Goal: Transaction & Acquisition: Purchase product/service

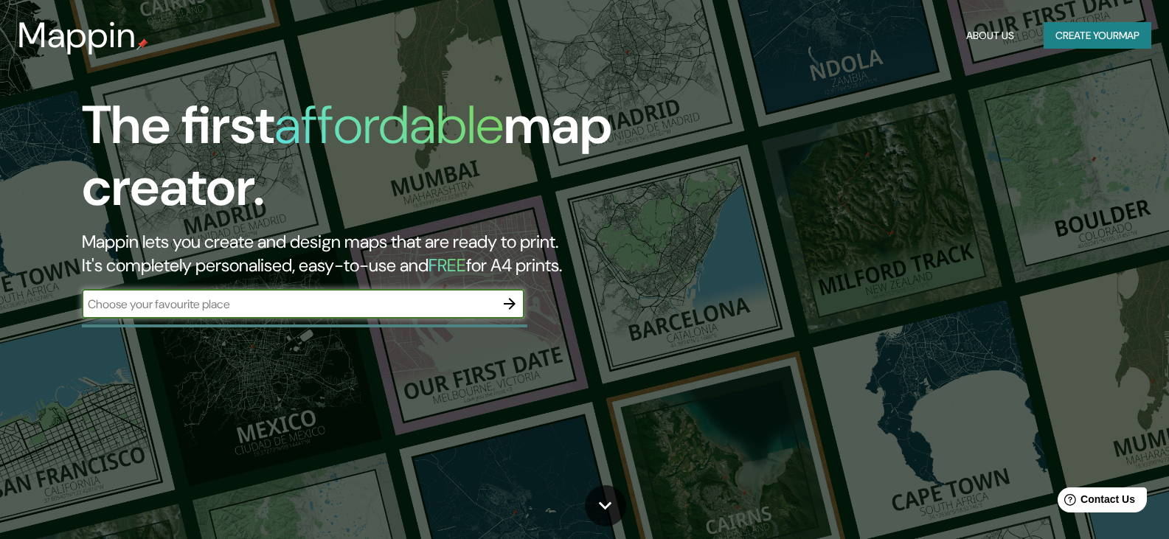
click at [301, 312] on input "text" at bounding box center [288, 304] width 413 height 17
type input "[GEOGRAPHIC_DATA] , [US_STATE]"
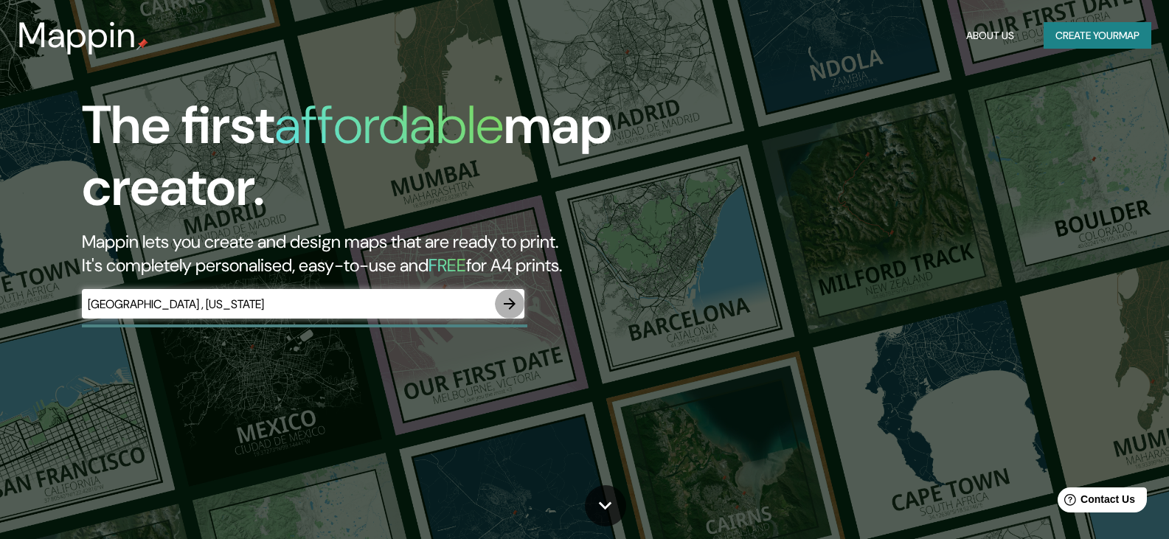
click at [513, 302] on icon "button" at bounding box center [510, 304] width 12 height 12
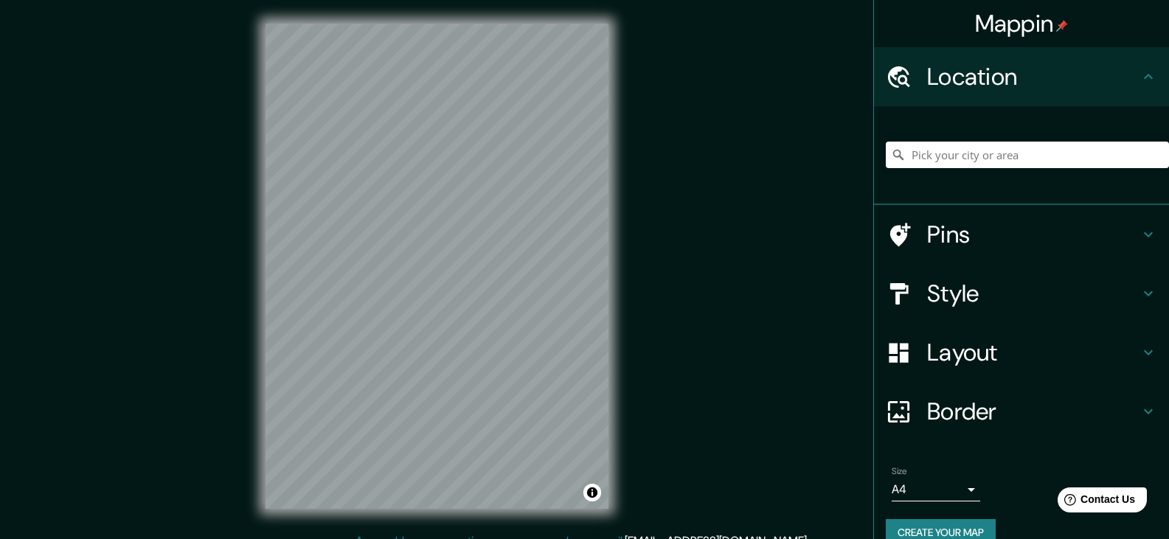
click at [987, 241] on h4 "Pins" at bounding box center [1033, 234] width 212 height 29
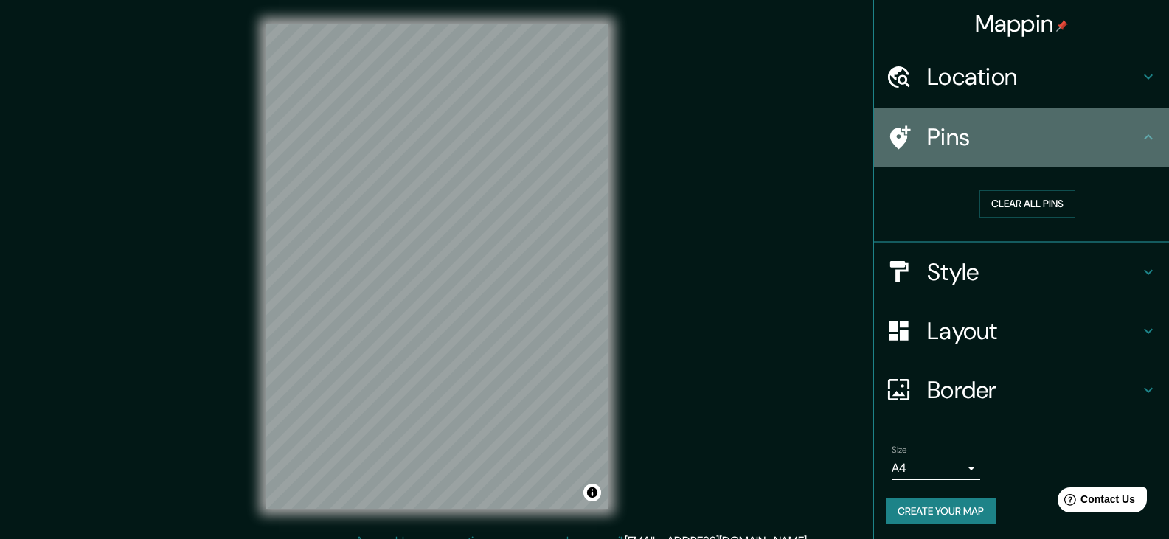
click at [1045, 125] on h4 "Pins" at bounding box center [1033, 136] width 212 height 29
click at [1139, 145] on icon at bounding box center [1148, 137] width 18 height 18
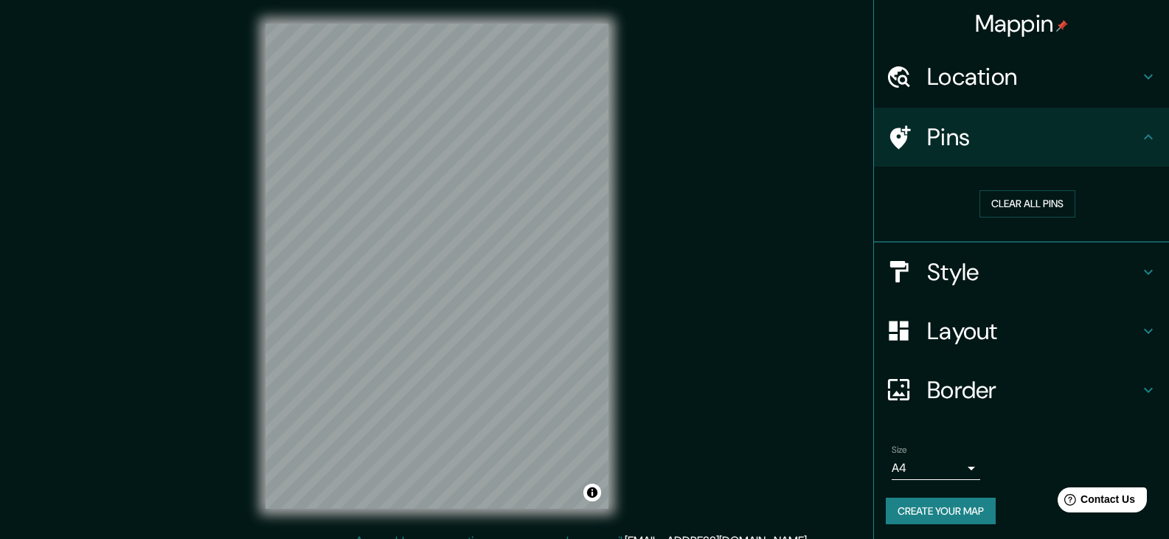
click at [1139, 85] on icon at bounding box center [1148, 77] width 18 height 18
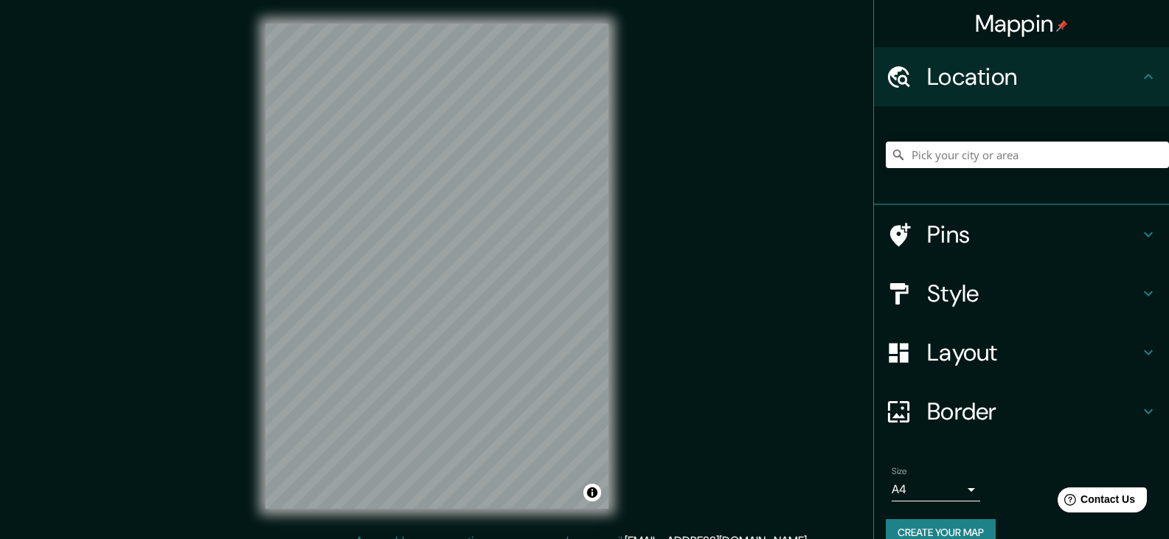
click at [1129, 86] on div "Location" at bounding box center [1021, 76] width 295 height 59
click at [1139, 83] on icon at bounding box center [1148, 77] width 18 height 18
click at [960, 294] on h4 "Style" at bounding box center [1033, 293] width 212 height 29
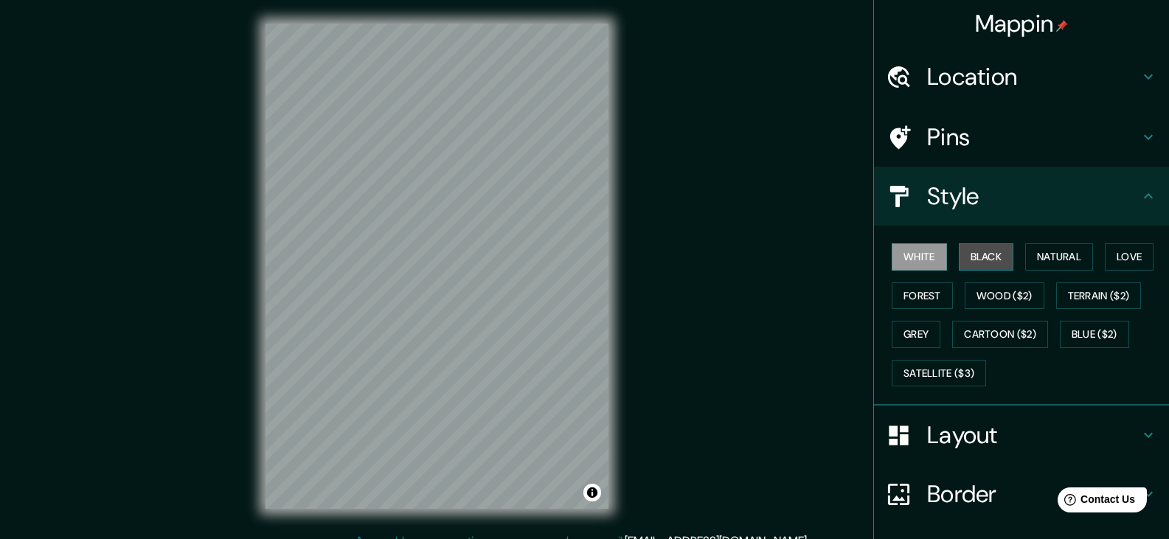
click at [986, 249] on button "Black" at bounding box center [986, 256] width 55 height 27
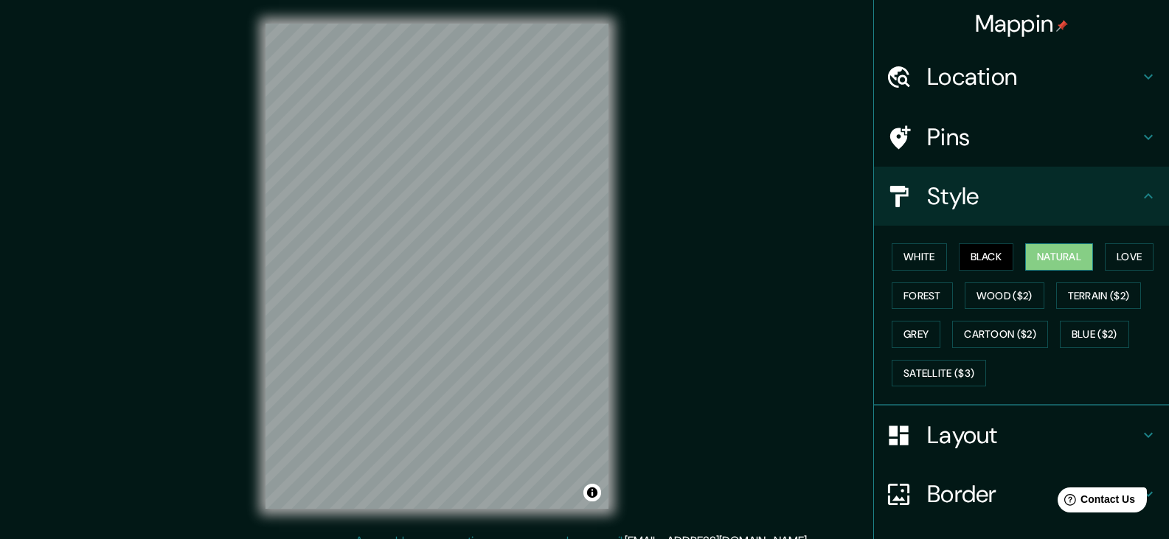
click at [1036, 247] on button "Natural" at bounding box center [1059, 256] width 68 height 27
click at [903, 299] on button "Forest" at bounding box center [922, 295] width 61 height 27
click at [1060, 263] on button "Natural" at bounding box center [1059, 256] width 68 height 27
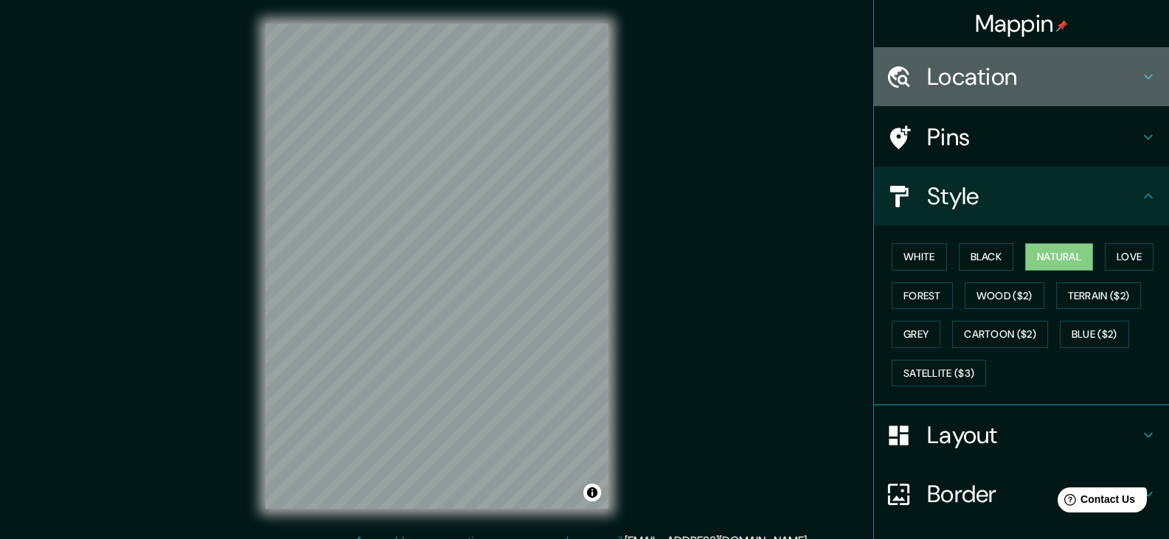
click at [948, 72] on h4 "Location" at bounding box center [1033, 76] width 212 height 29
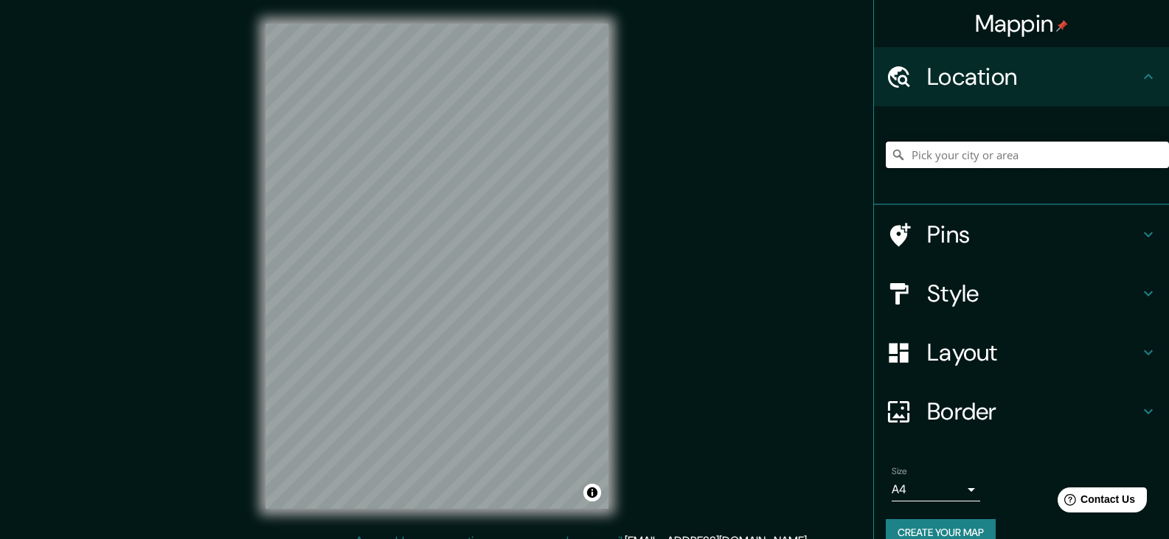
click at [1025, 151] on input "Pick your city or area" at bounding box center [1027, 155] width 283 height 27
type input "O"
click at [928, 159] on input "[GEOGRAPHIC_DATA], [US_STATE]" at bounding box center [1027, 155] width 283 height 27
drag, startPoint x: 930, startPoint y: 161, endPoint x: 894, endPoint y: 153, distance: 37.0
click at [894, 153] on div "[GEOGRAPHIC_DATA], [US_STATE]" at bounding box center [1027, 155] width 283 height 27
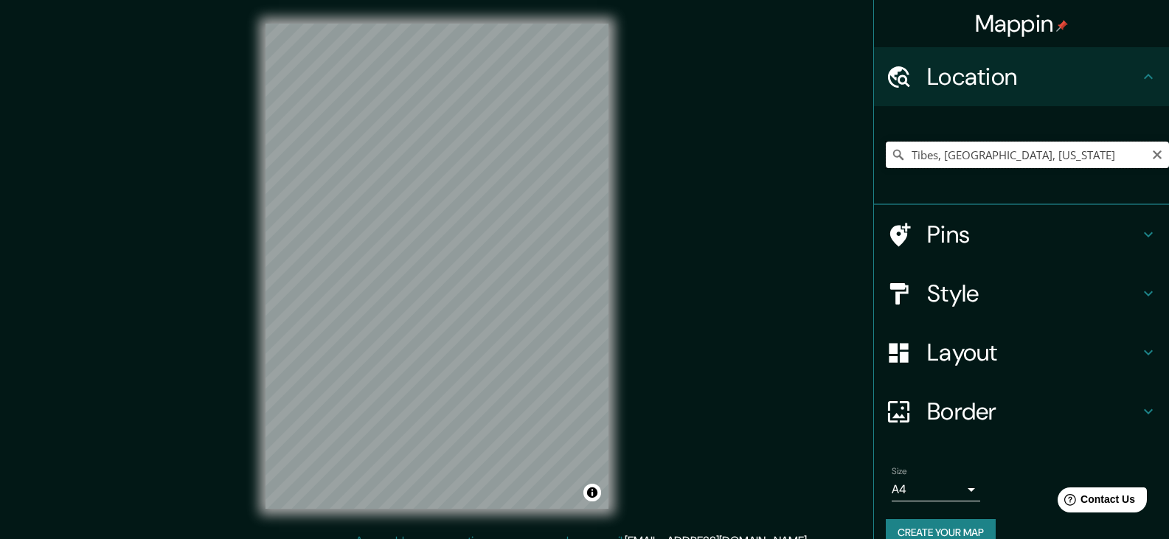
click at [926, 159] on input "Tibes, [GEOGRAPHIC_DATA], [US_STATE]" at bounding box center [1027, 155] width 283 height 27
drag, startPoint x: 926, startPoint y: 159, endPoint x: 896, endPoint y: 154, distance: 30.7
click at [896, 154] on input "Tibes, [GEOGRAPHIC_DATA], [US_STATE]" at bounding box center [1027, 155] width 283 height 27
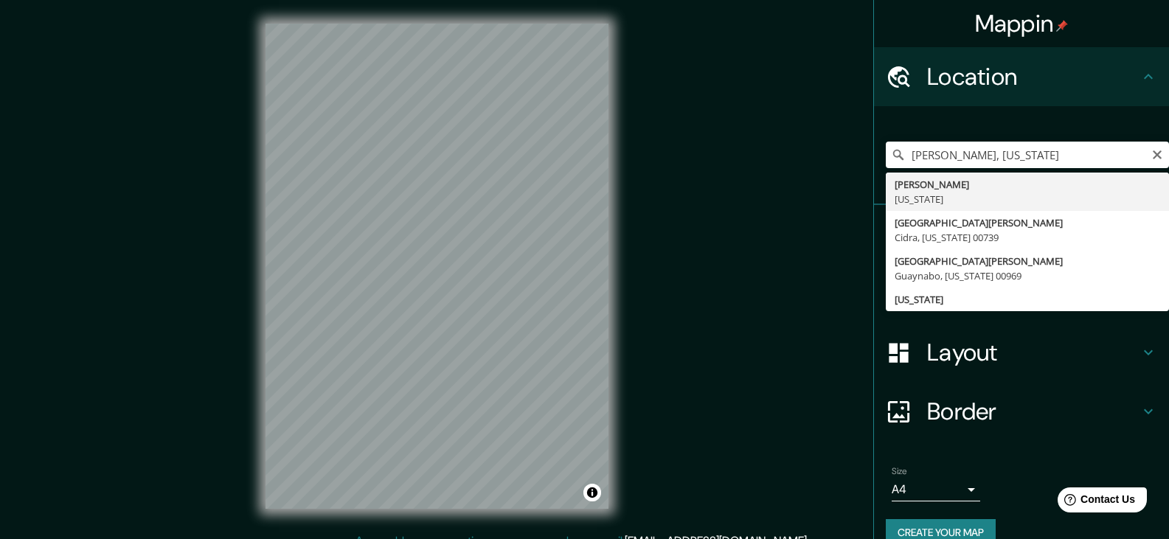
type input "[GEOGRAPHIC_DATA], [US_STATE]"
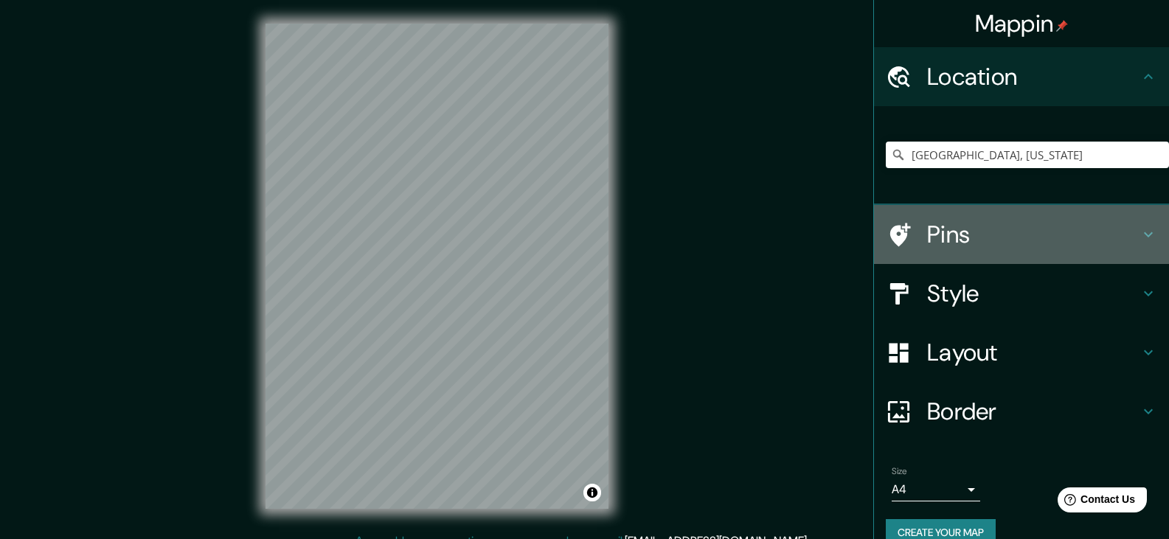
click at [947, 232] on h4 "Pins" at bounding box center [1033, 234] width 212 height 29
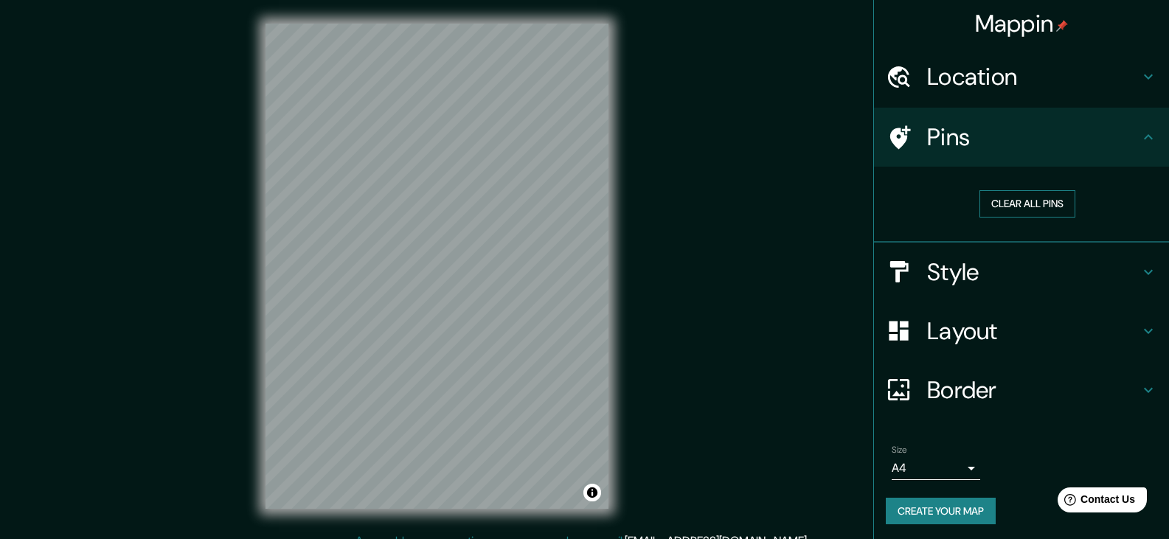
click at [999, 209] on button "Clear all pins" at bounding box center [1027, 203] width 96 height 27
click at [1026, 195] on button "Clear all pins" at bounding box center [1027, 203] width 96 height 27
click at [927, 147] on h4 "Pins" at bounding box center [1033, 136] width 212 height 29
click at [890, 139] on icon at bounding box center [900, 137] width 21 height 24
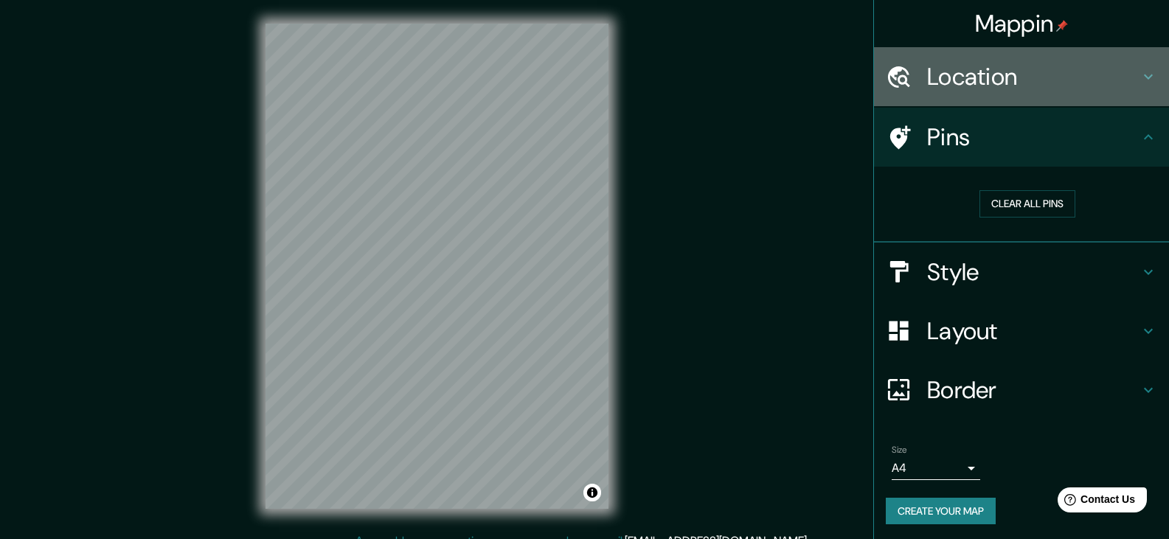
click at [1113, 67] on h4 "Location" at bounding box center [1033, 76] width 212 height 29
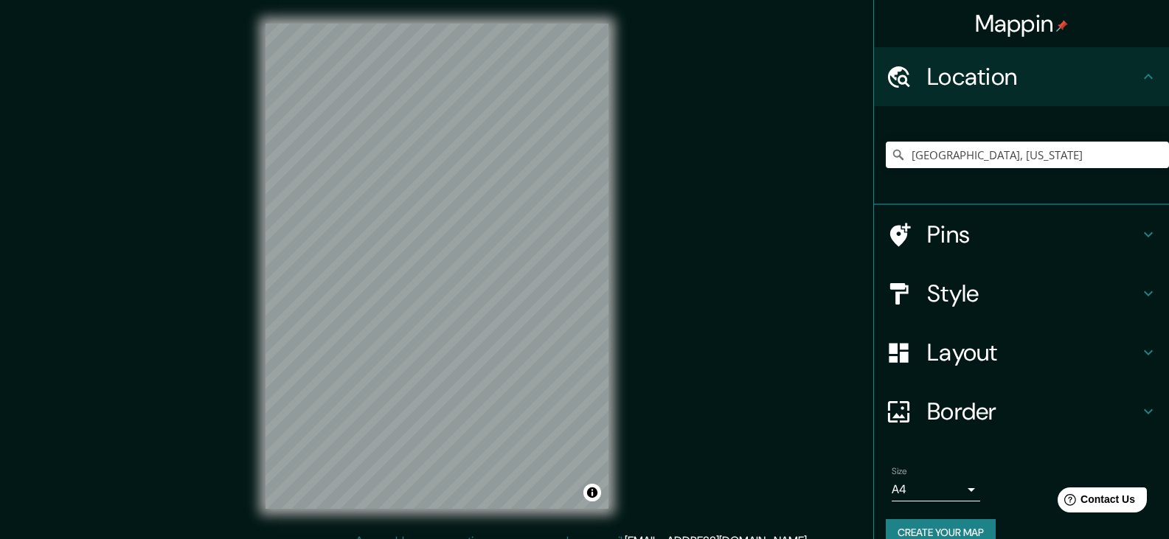
click at [1102, 78] on h4 "Location" at bounding box center [1033, 76] width 212 height 29
click at [985, 236] on h4 "Pins" at bounding box center [1033, 234] width 212 height 29
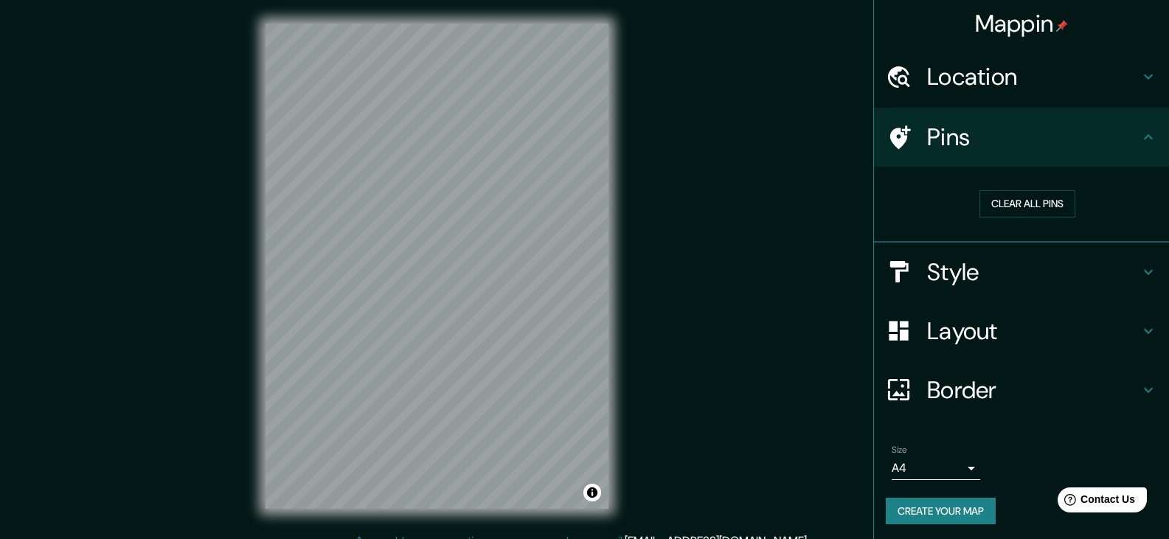
click at [911, 119] on div "Pins" at bounding box center [1021, 137] width 295 height 59
click at [994, 197] on button "Clear all pins" at bounding box center [1027, 203] width 96 height 27
click at [1041, 263] on h4 "Style" at bounding box center [1033, 271] width 212 height 29
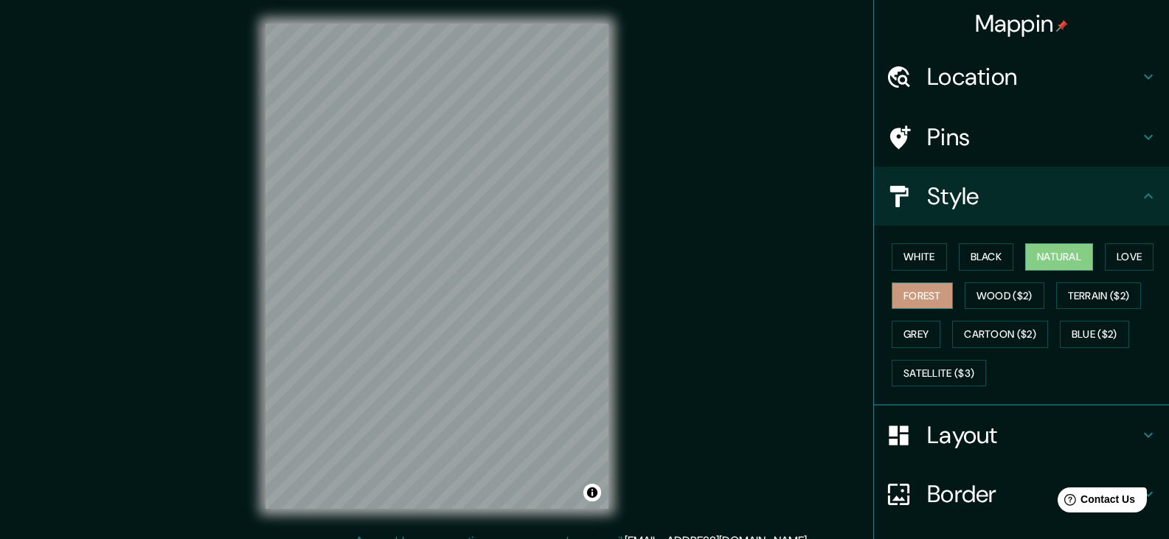
click at [923, 301] on button "Forest" at bounding box center [922, 295] width 61 height 27
click at [911, 257] on button "White" at bounding box center [919, 256] width 55 height 27
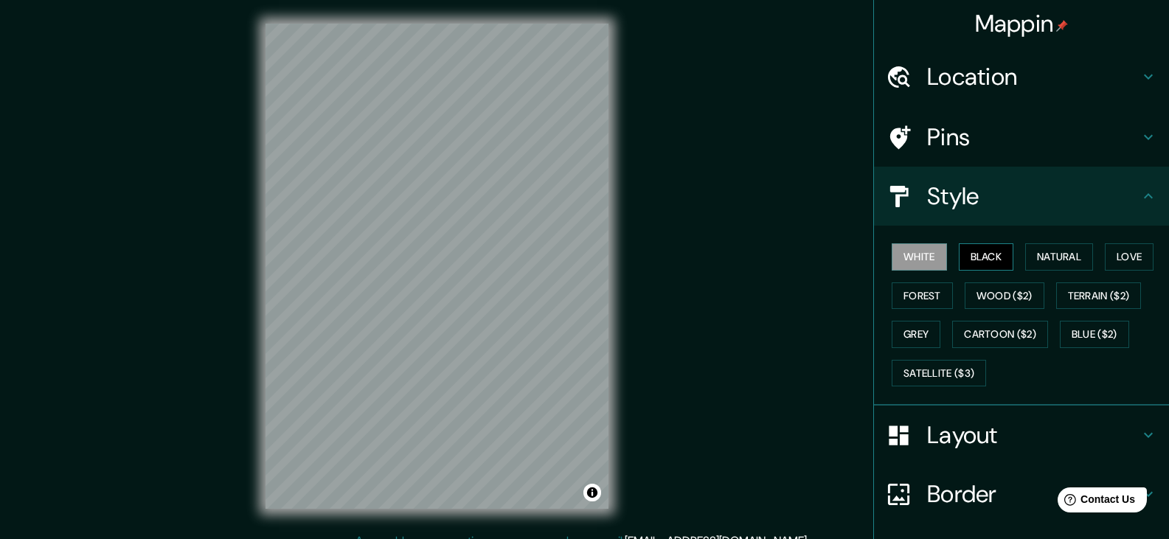
click at [997, 257] on button "Black" at bounding box center [986, 256] width 55 height 27
click at [993, 335] on button "Cartoon ($2)" at bounding box center [1000, 334] width 96 height 27
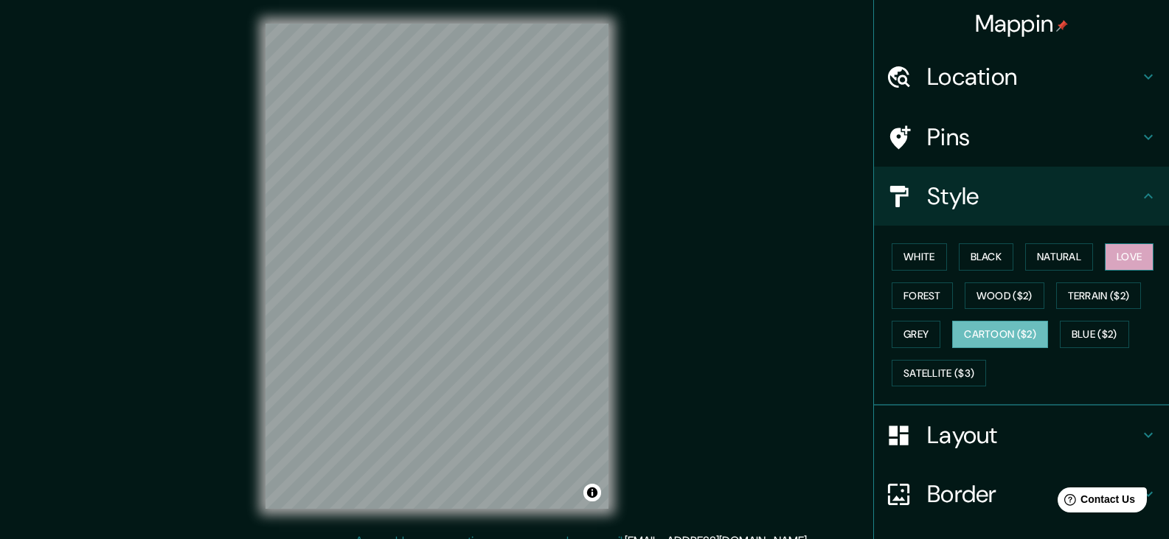
click at [1105, 263] on button "Love" at bounding box center [1129, 256] width 49 height 27
click at [1032, 254] on button "Natural" at bounding box center [1059, 256] width 68 height 27
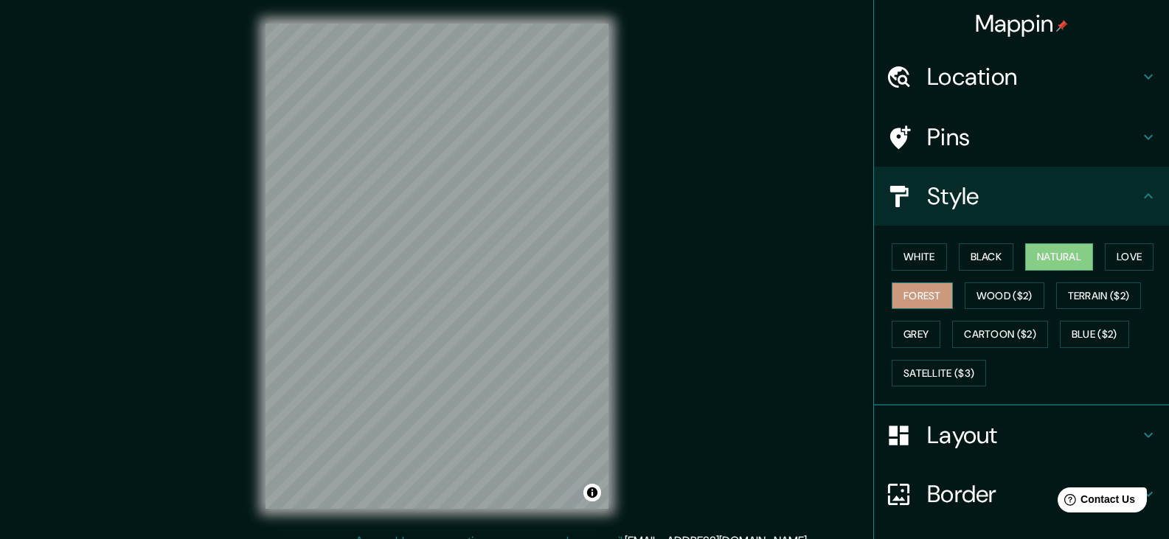
click at [905, 300] on button "Forest" at bounding box center [922, 295] width 61 height 27
click at [1055, 251] on button "Natural" at bounding box center [1059, 256] width 68 height 27
click at [920, 334] on button "Grey" at bounding box center [916, 334] width 49 height 27
click at [1038, 254] on button "Natural" at bounding box center [1059, 256] width 68 height 27
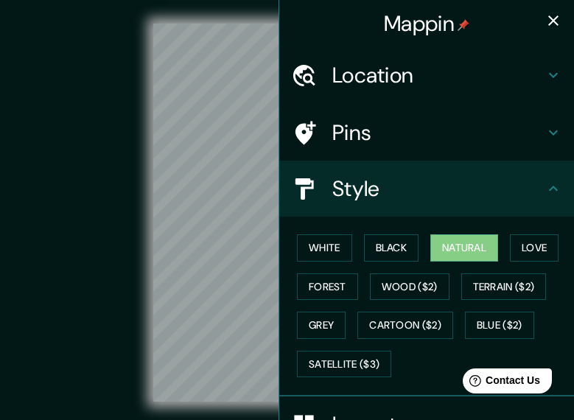
click at [136, 122] on div "© Mapbox © OpenStreetMap Improve this map" at bounding box center [287, 213] width 517 height 378
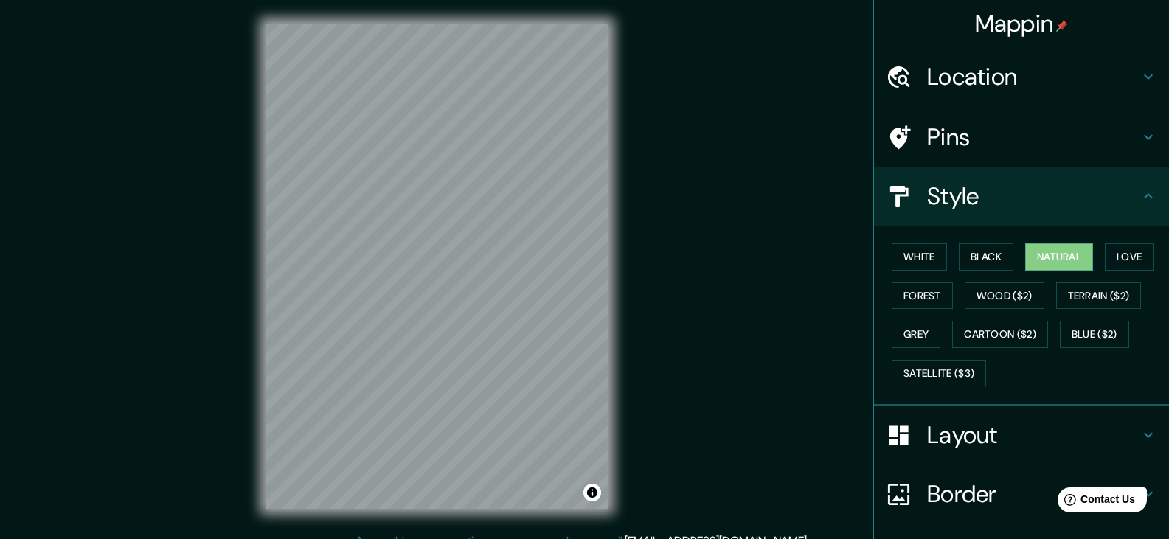
drag, startPoint x: 698, startPoint y: 426, endPoint x: 725, endPoint y: 411, distance: 31.4
click at [725, 411] on div "© Mapbox © OpenStreetMap Improve this map" at bounding box center [437, 266] width 1052 height 485
click at [926, 251] on button "White" at bounding box center [919, 256] width 55 height 27
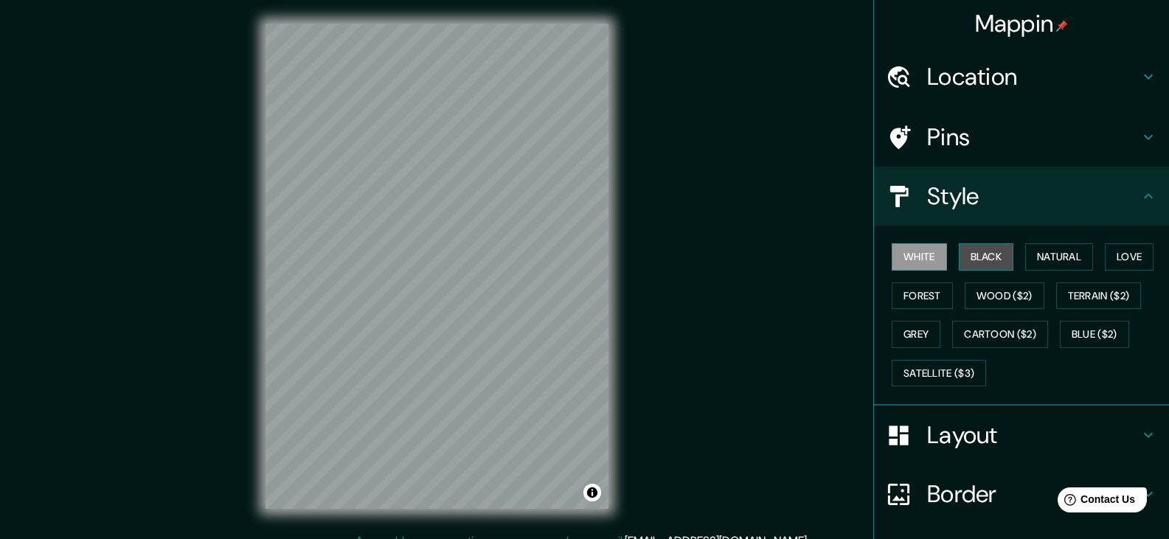
click at [973, 254] on button "Black" at bounding box center [986, 256] width 55 height 27
click at [901, 261] on button "White" at bounding box center [919, 256] width 55 height 27
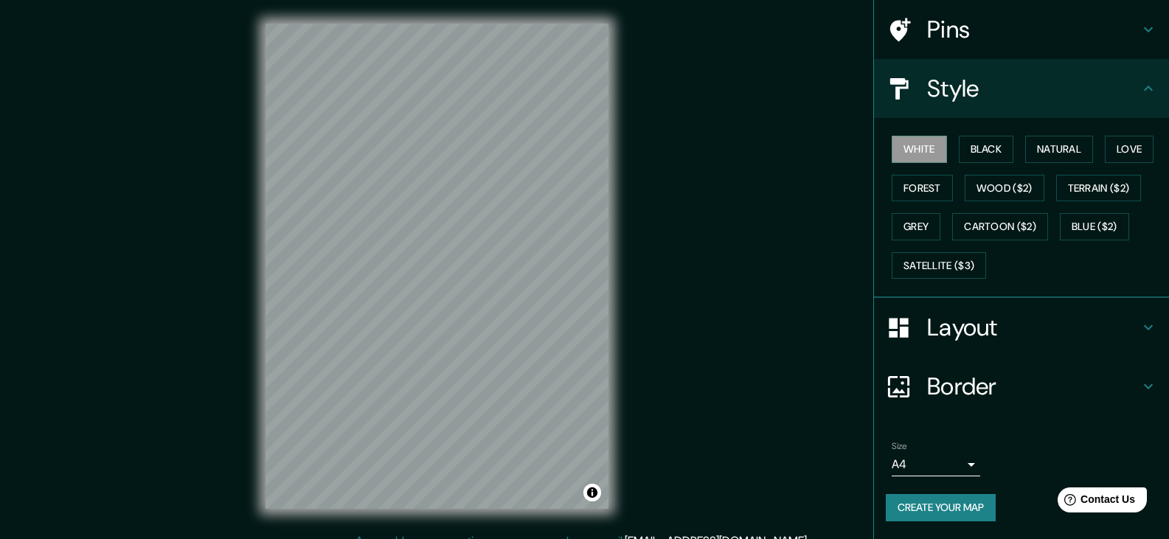
click at [987, 321] on h4 "Layout" at bounding box center [1033, 327] width 212 height 29
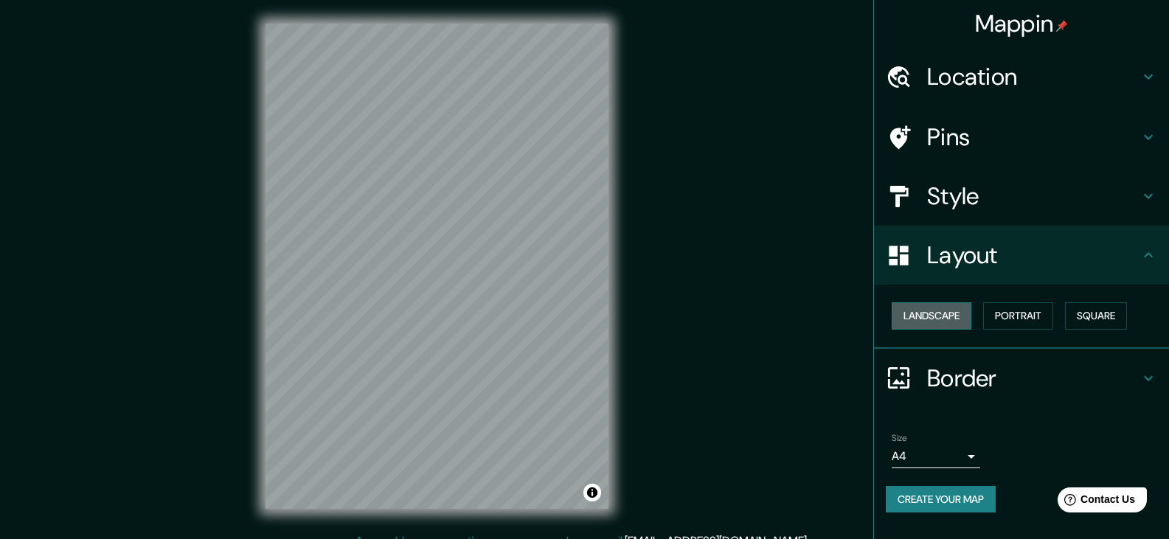
click at [958, 320] on button "Landscape" at bounding box center [932, 315] width 80 height 27
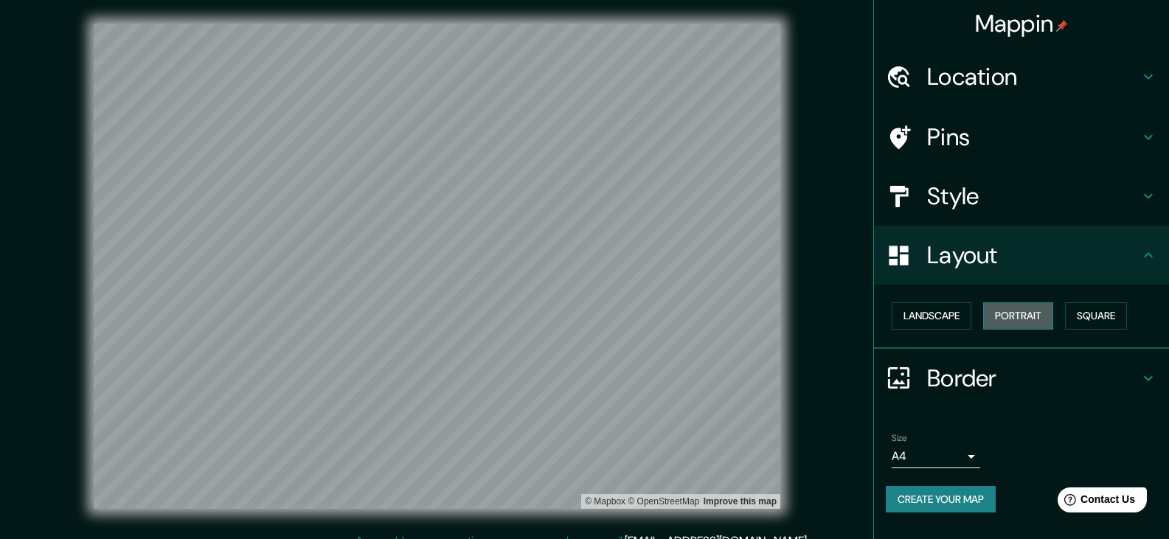
click at [1022, 306] on button "Portrait" at bounding box center [1018, 315] width 70 height 27
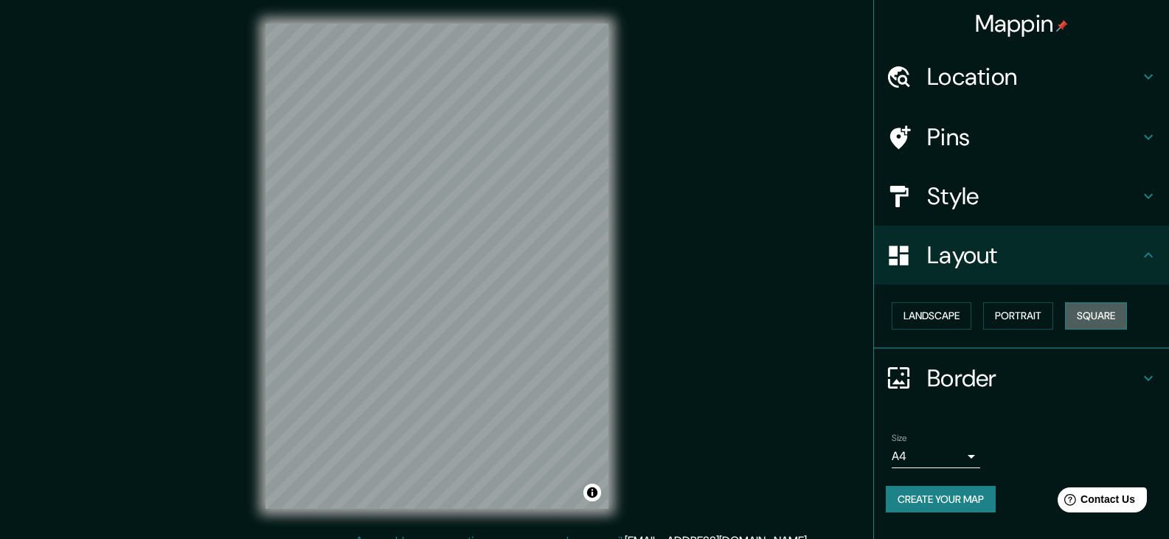
click at [1105, 316] on button "Square" at bounding box center [1096, 315] width 62 height 27
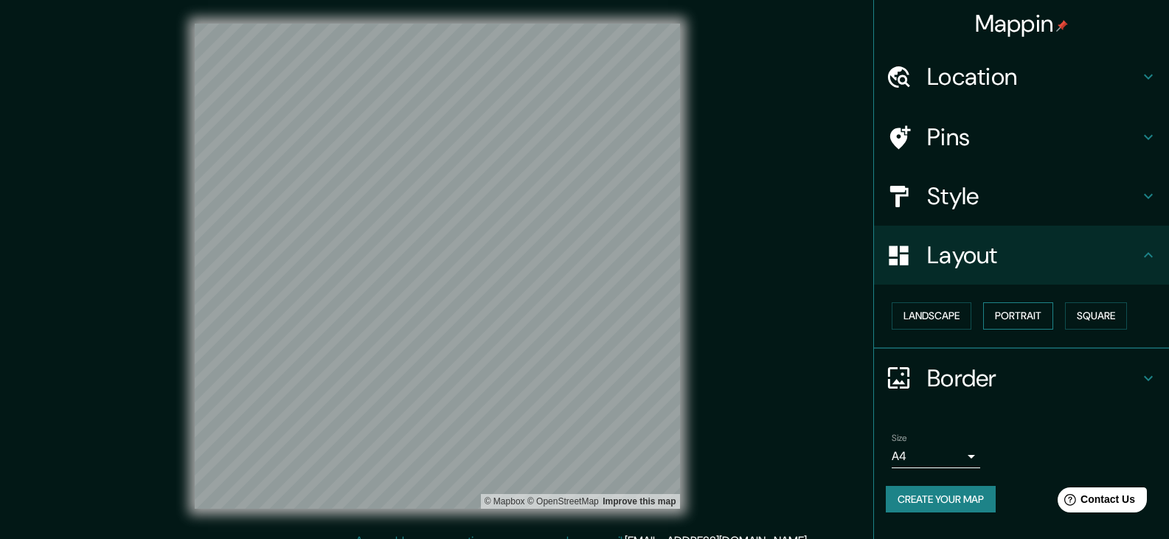
click at [1018, 319] on button "Portrait" at bounding box center [1018, 315] width 70 height 27
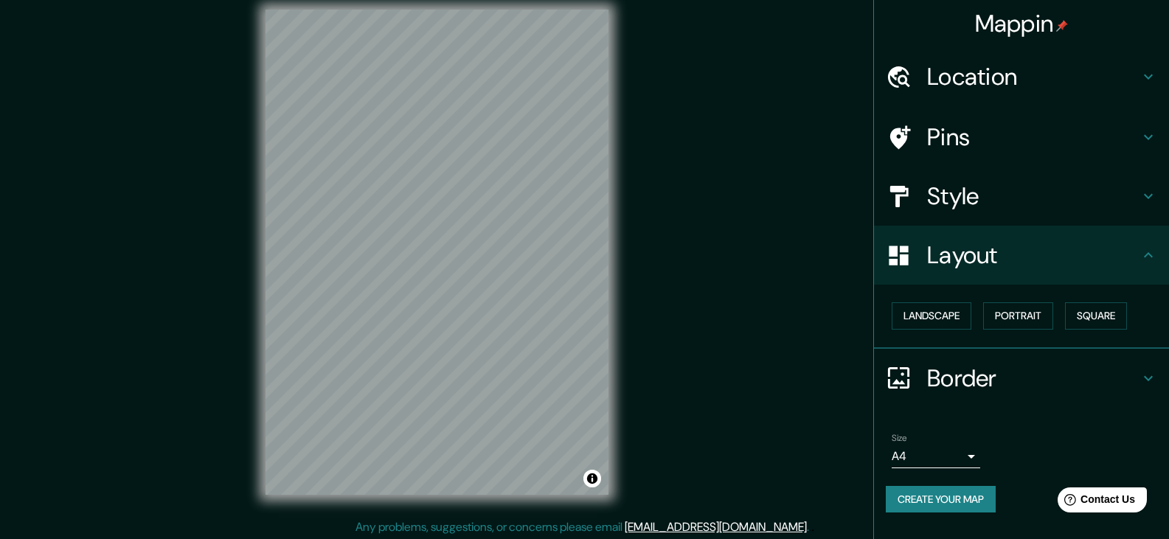
scroll to position [17, 0]
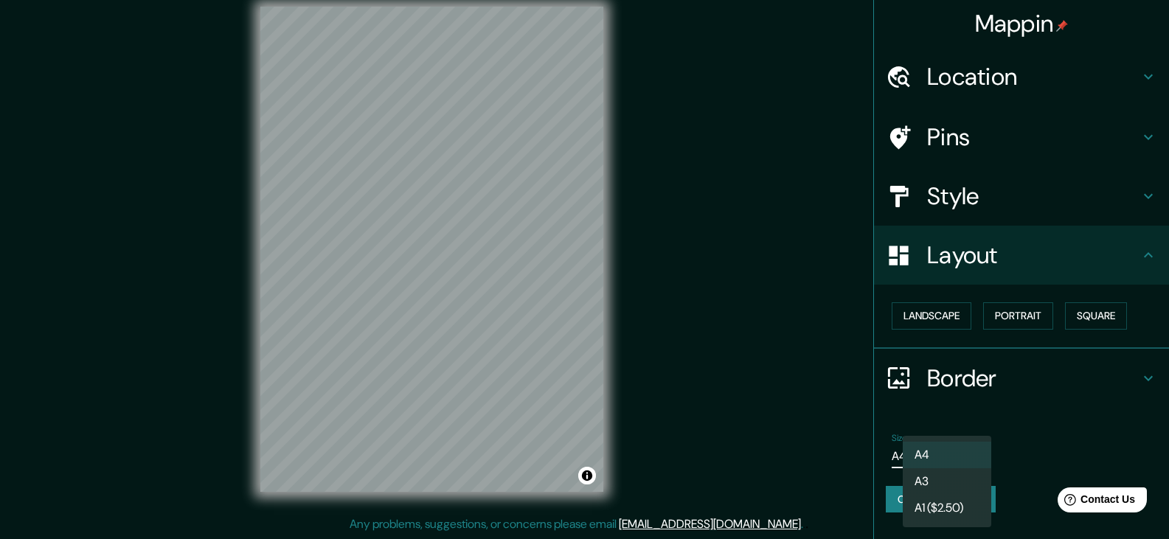
click at [964, 462] on body "Mappin Location [GEOGRAPHIC_DATA], [US_STATE] Pins Style Layout Landscape Portr…" at bounding box center [584, 252] width 1169 height 539
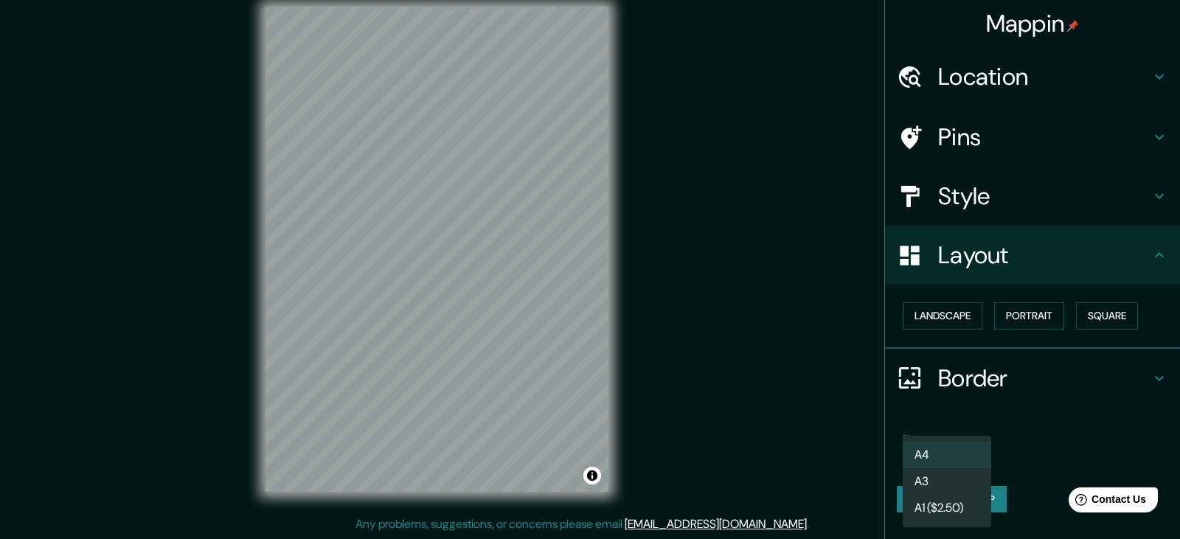
click at [947, 488] on li "A3" at bounding box center [947, 481] width 88 height 27
click at [951, 459] on body "Mappin Location [GEOGRAPHIC_DATA], [US_STATE] Pins Style Layout Landscape Portr…" at bounding box center [590, 252] width 1180 height 539
click at [945, 447] on li "A4" at bounding box center [947, 455] width 88 height 27
type input "single"
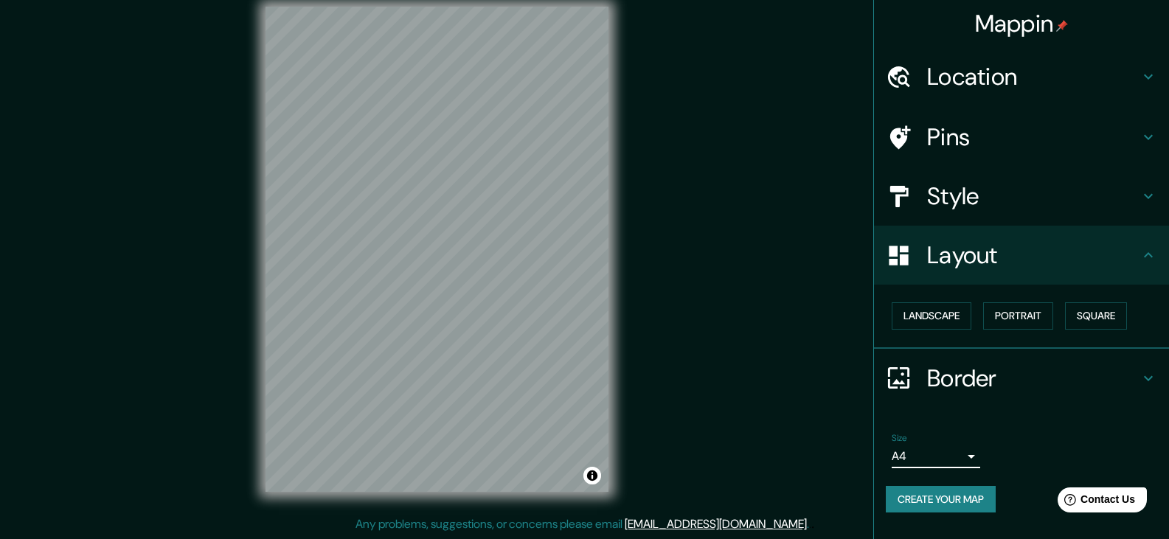
click at [961, 504] on button "Create your map" at bounding box center [941, 499] width 110 height 27
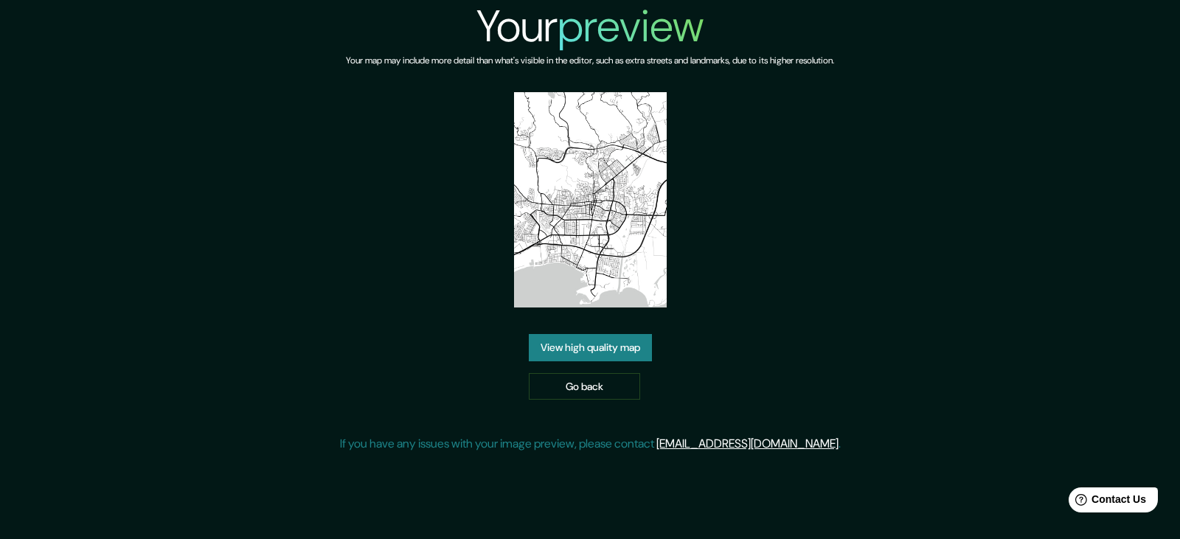
click at [986, 264] on div "Your preview Your map may include more detail than what's visible in the editor…" at bounding box center [590, 232] width 1180 height 465
click at [597, 217] on img at bounding box center [590, 199] width 153 height 215
drag, startPoint x: 617, startPoint y: 217, endPoint x: 559, endPoint y: 224, distance: 58.7
click at [559, 224] on img at bounding box center [590, 199] width 153 height 215
click at [617, 346] on link "View high quality map" at bounding box center [590, 347] width 123 height 27
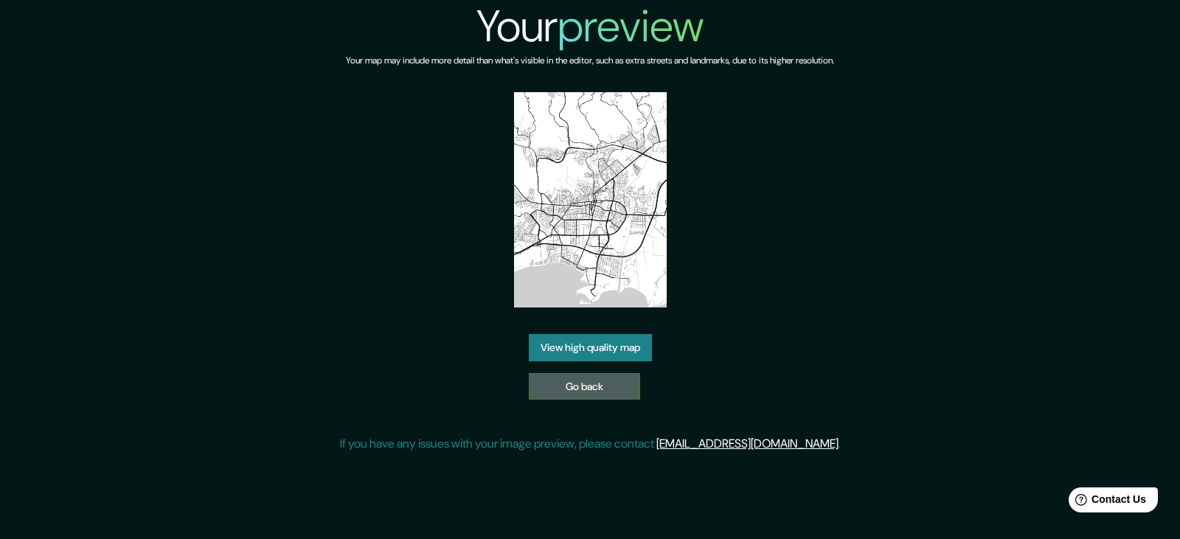
click at [605, 394] on link "Go back" at bounding box center [584, 386] width 111 height 27
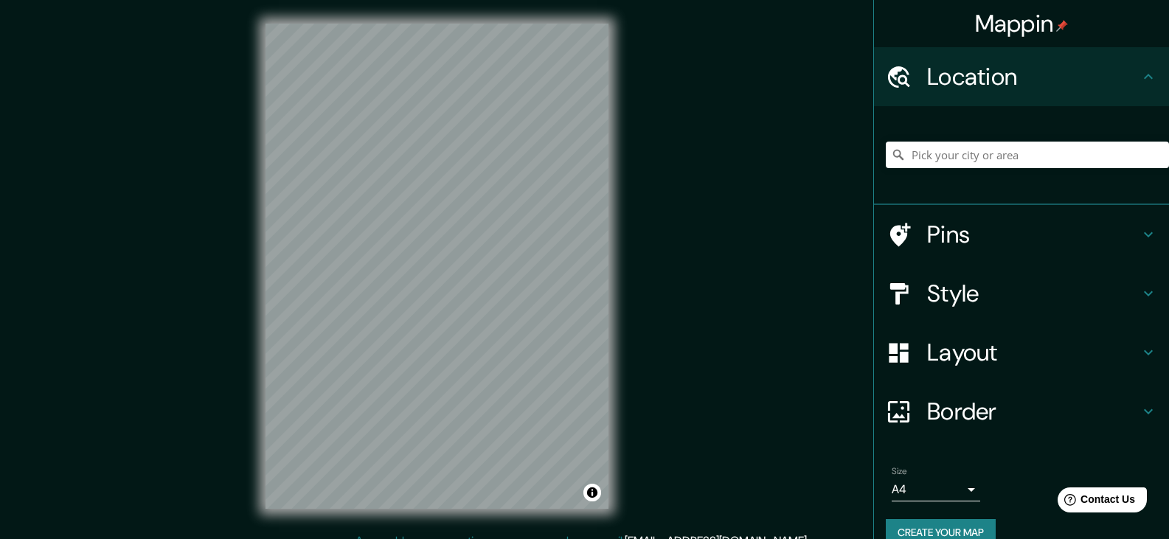
click at [947, 173] on div at bounding box center [1027, 155] width 283 height 74
click at [945, 167] on input "Pick your city or area" at bounding box center [1027, 155] width 283 height 27
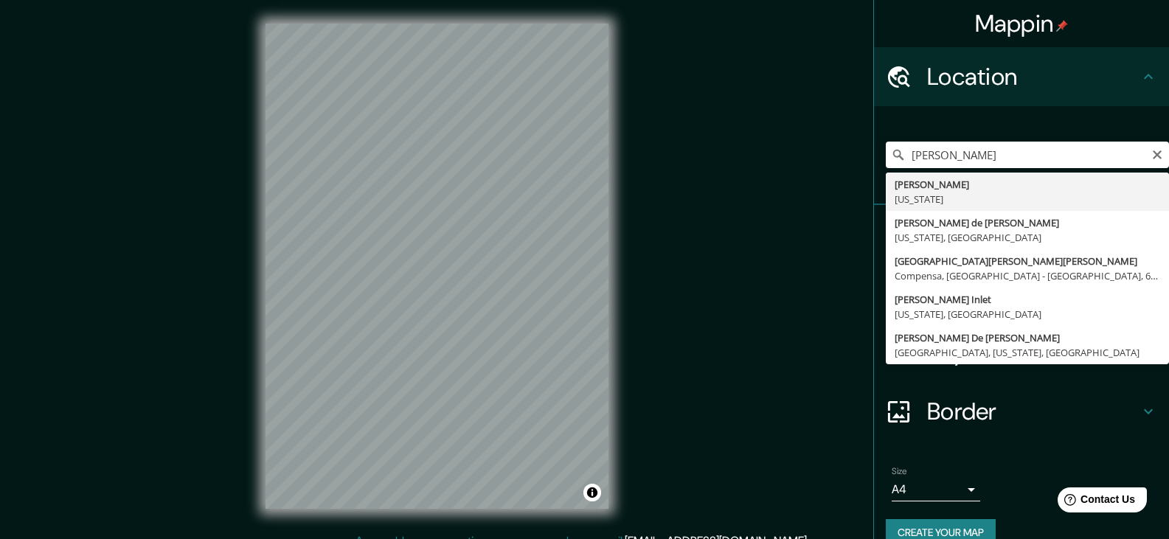
type input "[GEOGRAPHIC_DATA], [US_STATE]"
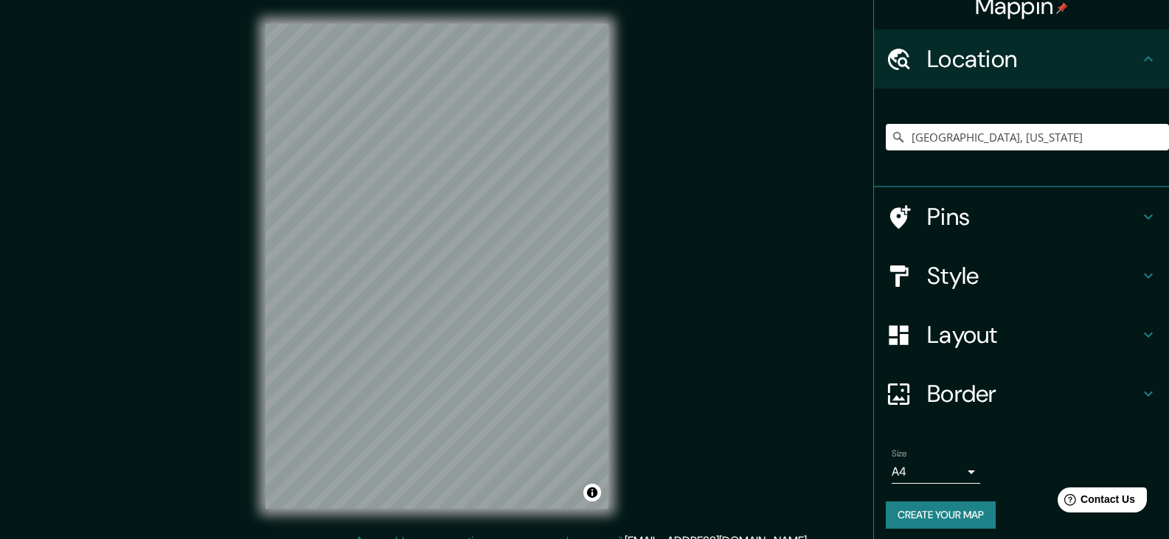
scroll to position [25, 0]
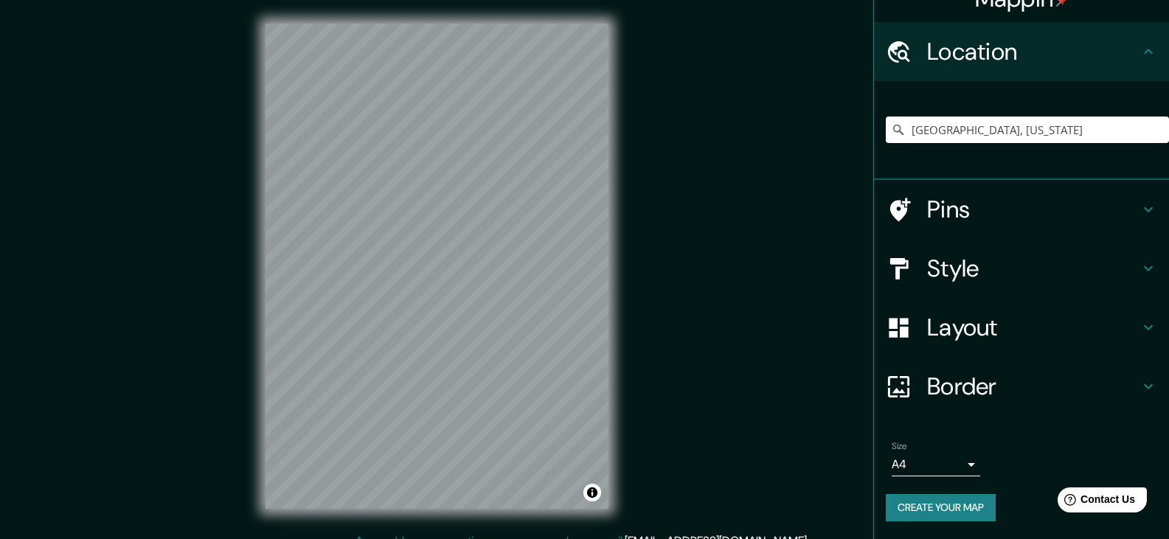
click at [948, 470] on body "Mappin Location Ponce, Puerto Rico Pins Style Layout Border Choose a border. Hi…" at bounding box center [584, 269] width 1169 height 539
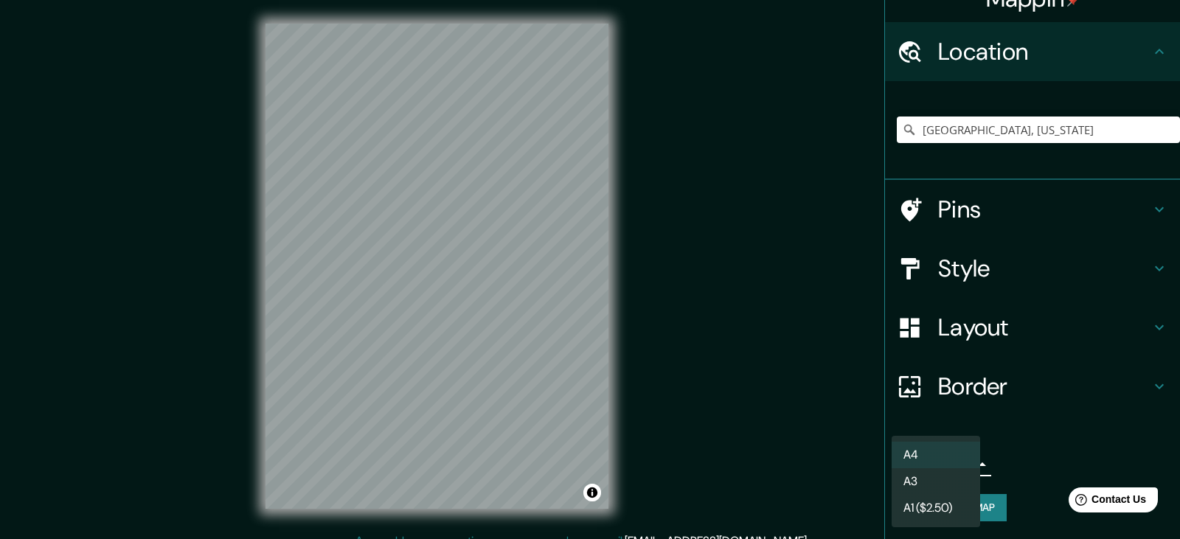
click at [932, 482] on li "A3" at bounding box center [936, 481] width 88 height 27
click at [934, 466] on body "Mappin Location Ponce, Puerto Rico Pins Style Layout Border Choose a border. Hi…" at bounding box center [590, 269] width 1180 height 539
click at [934, 454] on li "A4" at bounding box center [936, 455] width 88 height 27
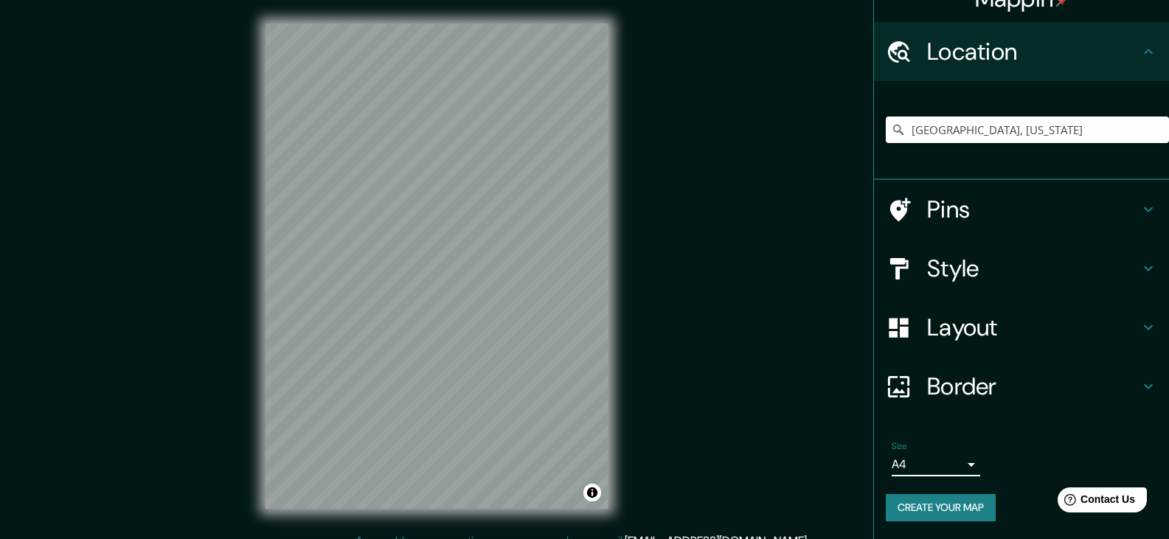
click at [954, 378] on h4 "Border" at bounding box center [1033, 386] width 212 height 29
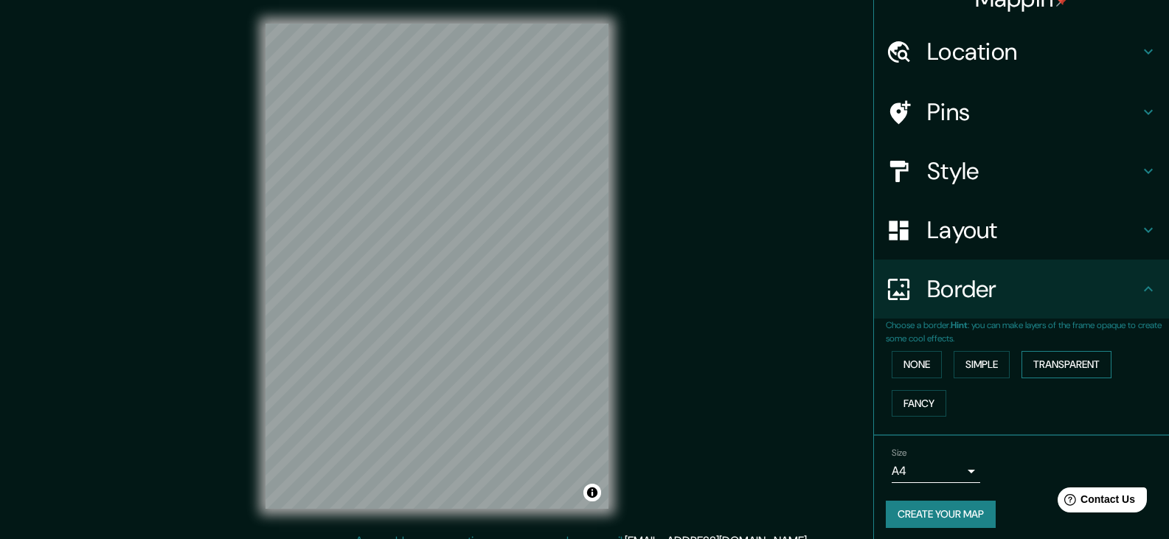
click at [1060, 369] on button "Transparent" at bounding box center [1066, 364] width 90 height 27
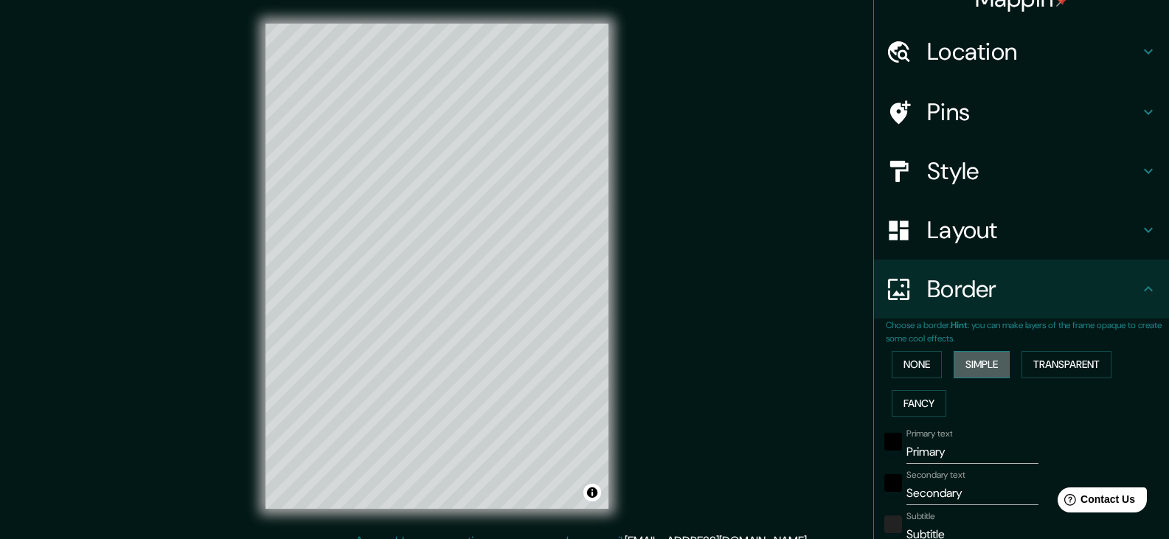
click at [990, 364] on button "Simple" at bounding box center [982, 364] width 56 height 27
click at [892, 397] on button "Fancy" at bounding box center [919, 403] width 55 height 27
click at [892, 363] on button "None" at bounding box center [917, 364] width 50 height 27
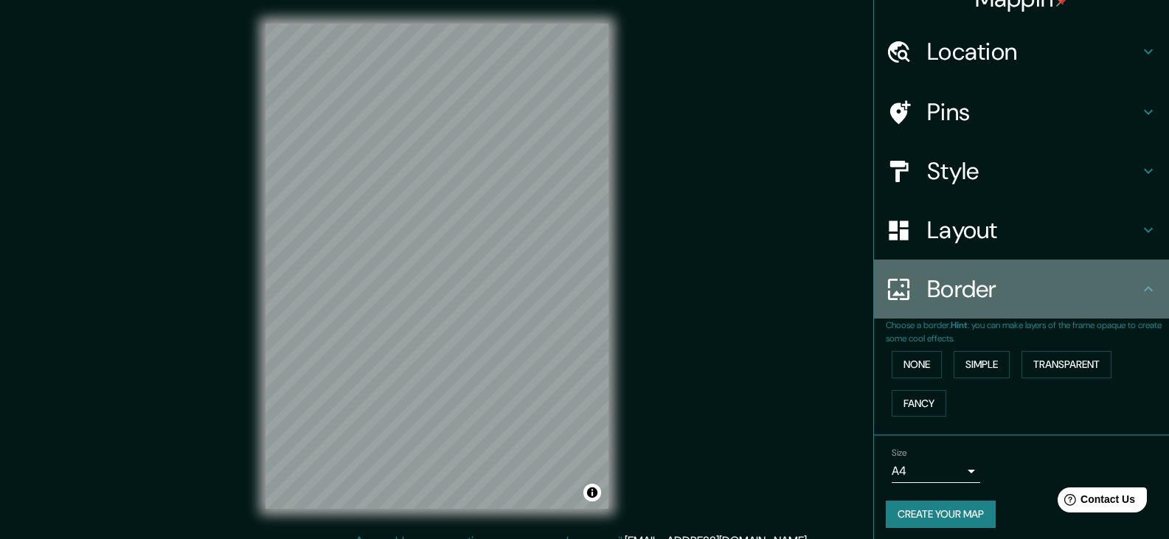
click at [987, 303] on h4 "Border" at bounding box center [1033, 288] width 212 height 29
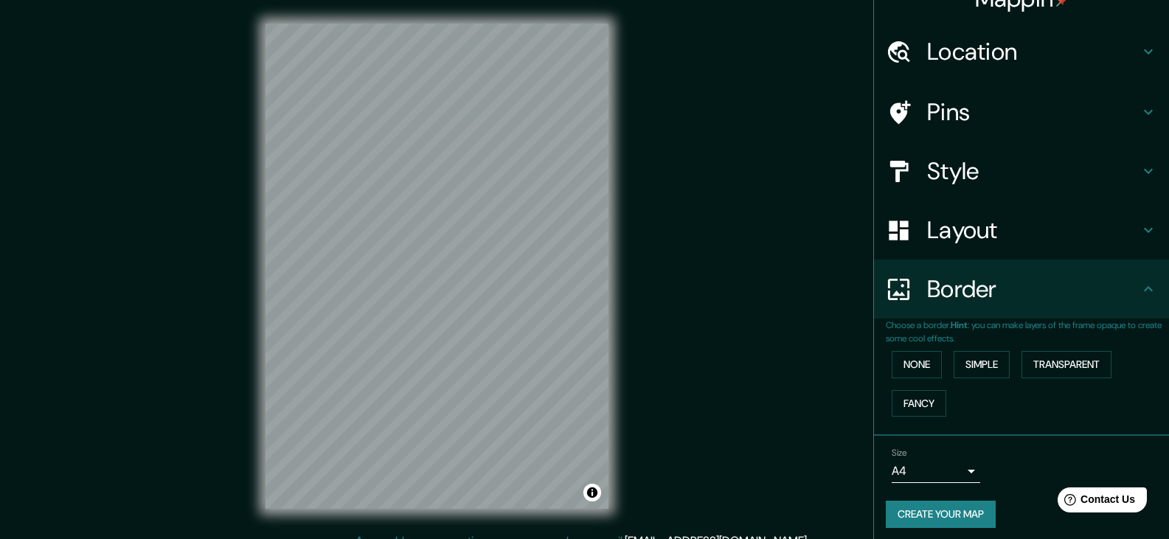
click at [951, 241] on h4 "Layout" at bounding box center [1033, 229] width 212 height 29
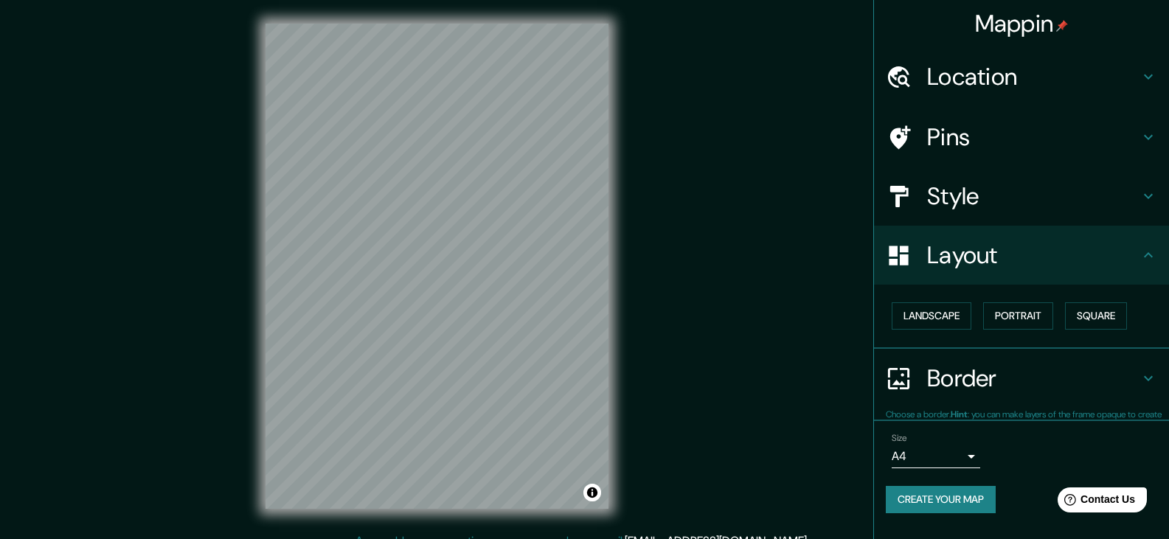
scroll to position [0, 0]
click at [949, 181] on h4 "Style" at bounding box center [1033, 195] width 212 height 29
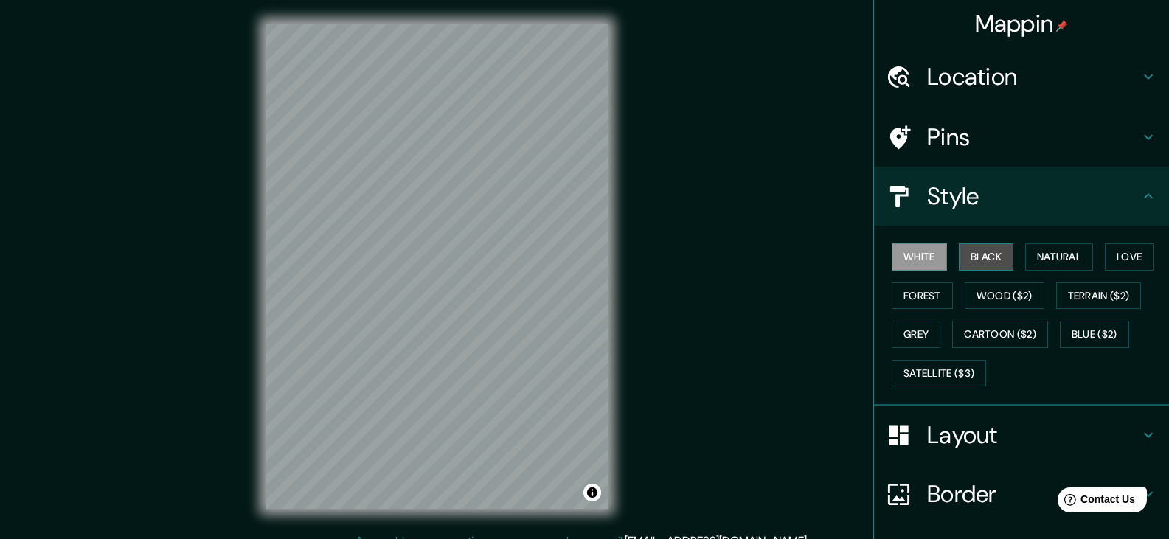
click at [988, 251] on button "Black" at bounding box center [986, 256] width 55 height 27
click at [915, 256] on button "White" at bounding box center [919, 256] width 55 height 27
click at [746, 155] on div "Mappin Location Ponce, Puerto Rico Pins Style White Black Natural Love Forest W…" at bounding box center [584, 278] width 1169 height 556
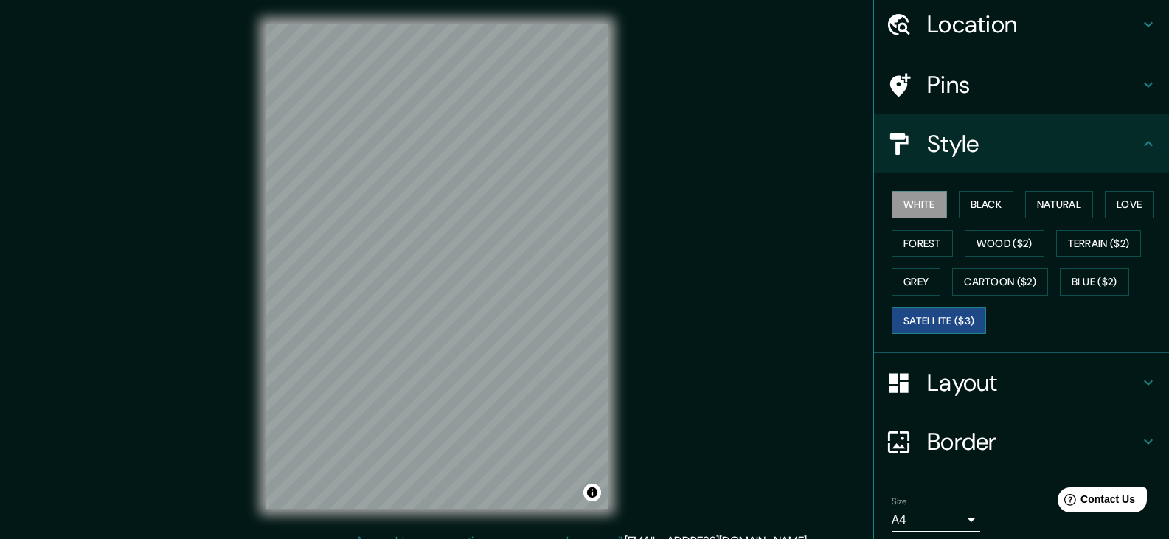
scroll to position [108, 0]
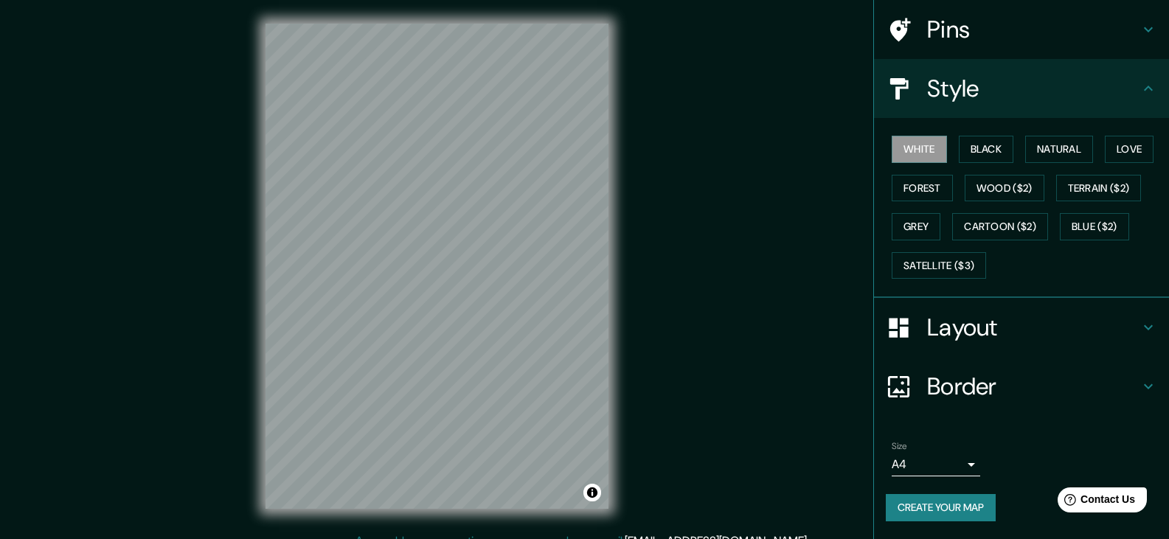
click at [933, 509] on button "Create your map" at bounding box center [941, 507] width 110 height 27
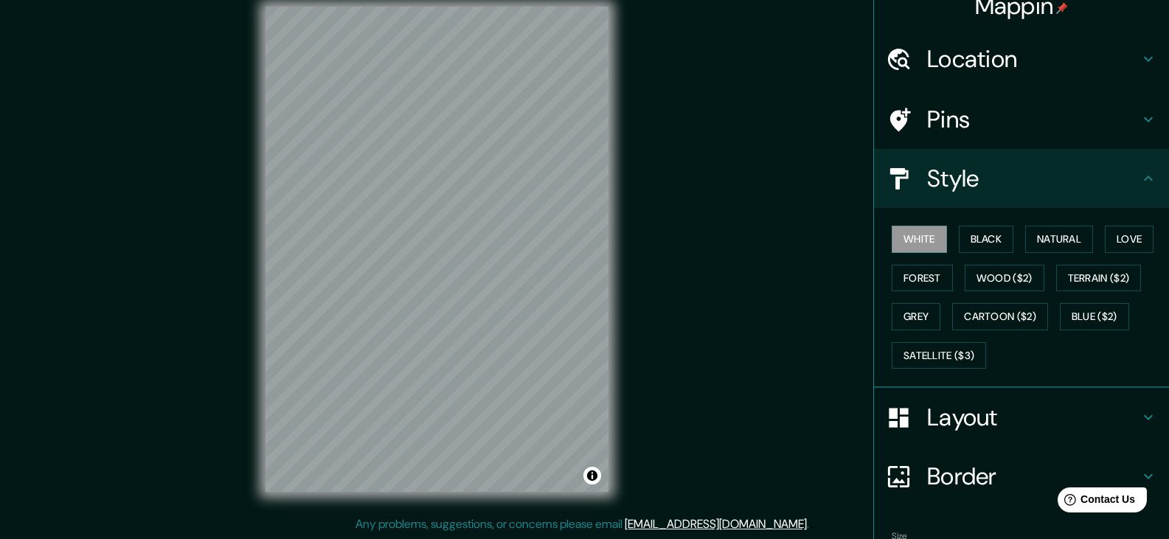
scroll to position [0, 0]
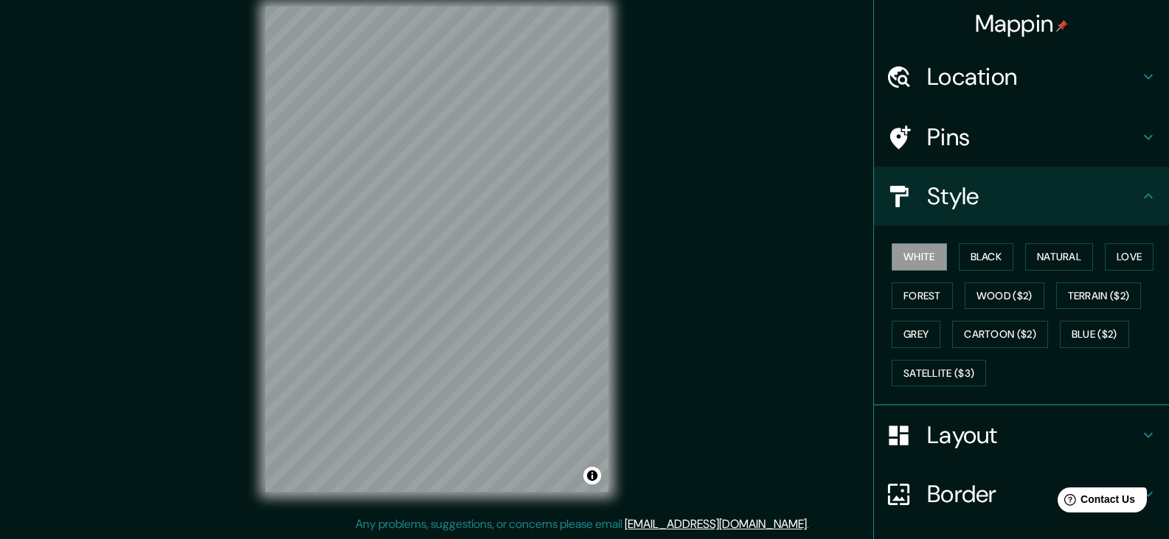
click at [960, 215] on div "Style" at bounding box center [1021, 196] width 295 height 59
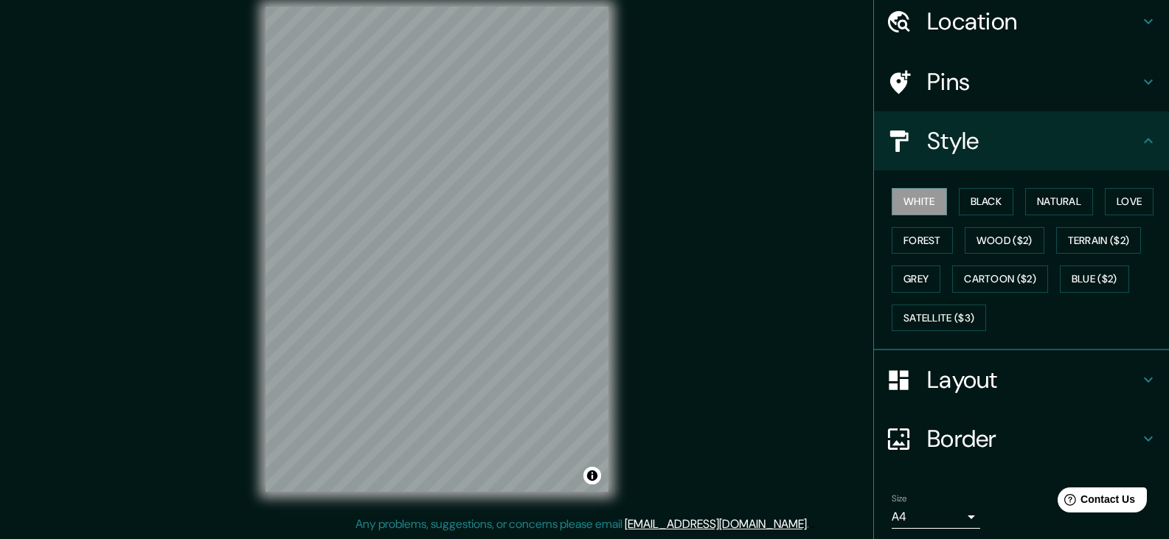
scroll to position [108, 0]
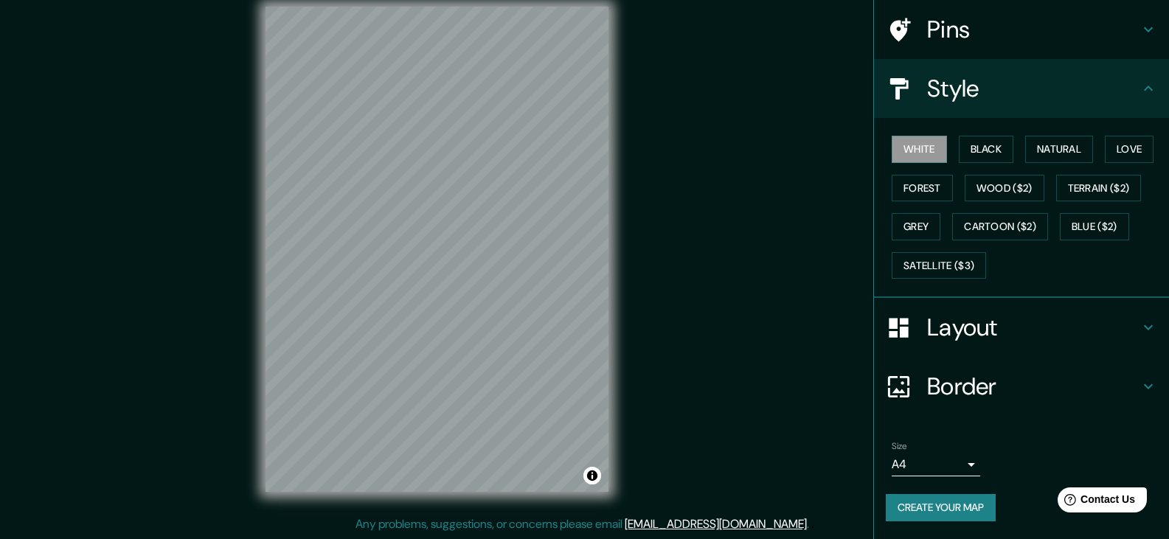
click at [949, 512] on button "Create your map" at bounding box center [941, 507] width 110 height 27
click at [980, 151] on button "Black" at bounding box center [986, 149] width 55 height 27
click at [811, 185] on div "Mappin Location Ponce, Puerto Rico Pins Style White Black Natural Love Forest W…" at bounding box center [584, 261] width 1169 height 556
click at [948, 508] on button "Create your map" at bounding box center [941, 507] width 110 height 27
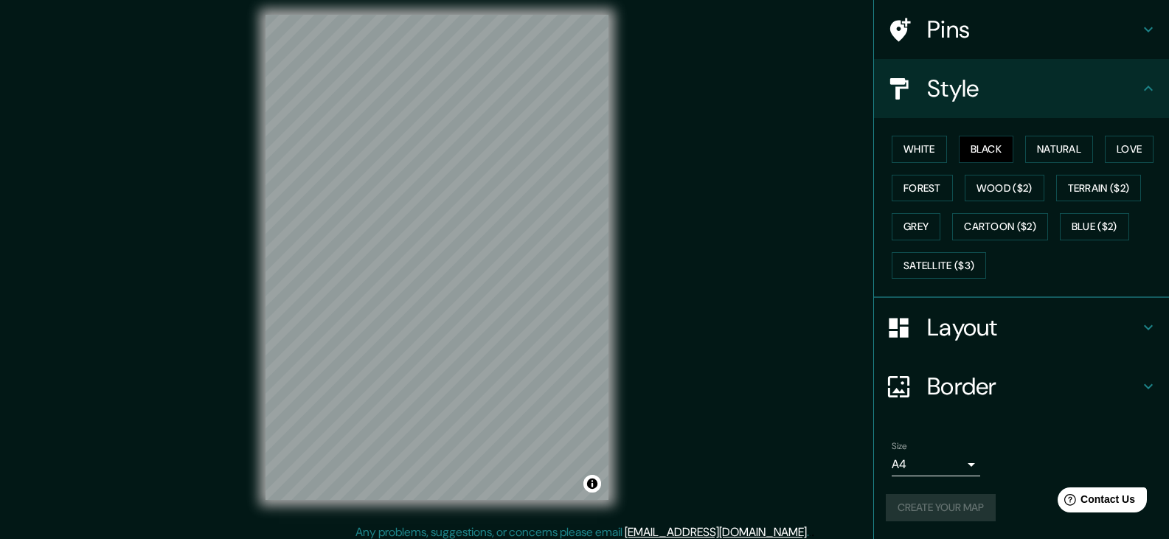
scroll to position [17, 0]
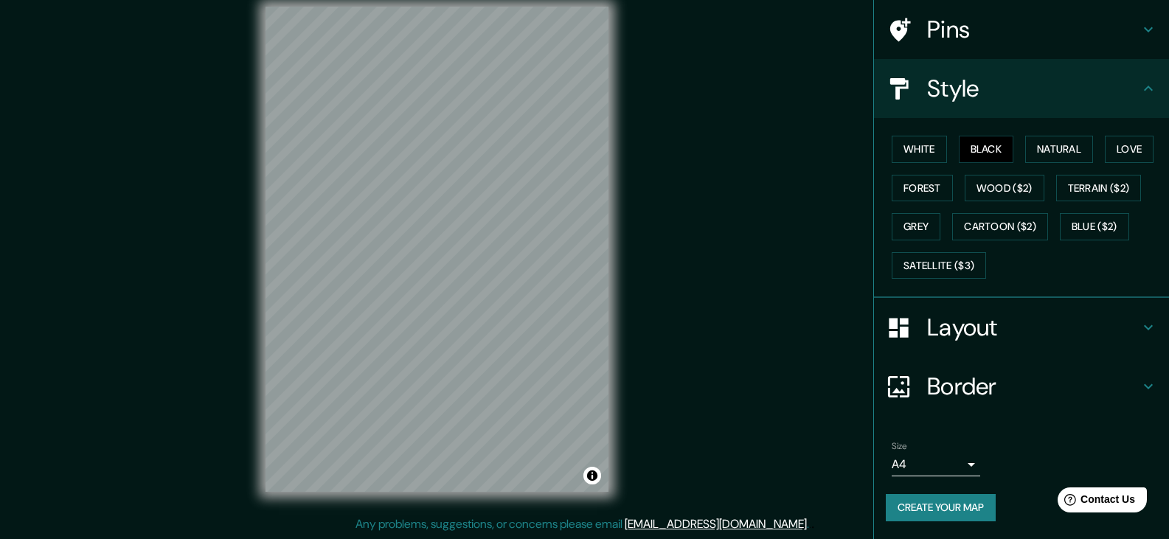
click at [774, 230] on div "Mappin Location Ponce, Puerto Rico Pins Style White Black Natural Love Forest W…" at bounding box center [584, 261] width 1169 height 556
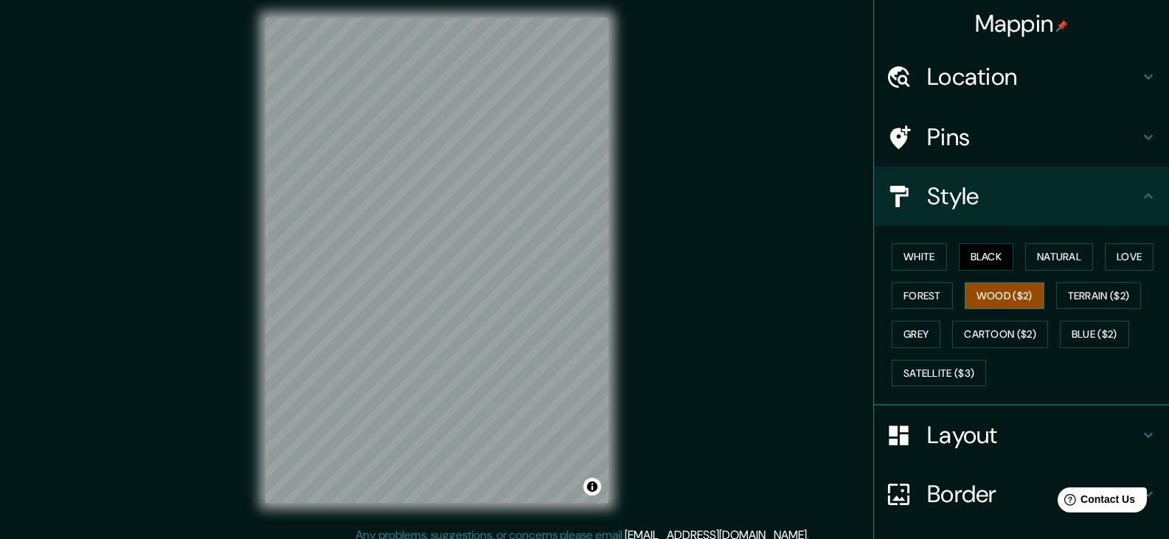
scroll to position [0, 0]
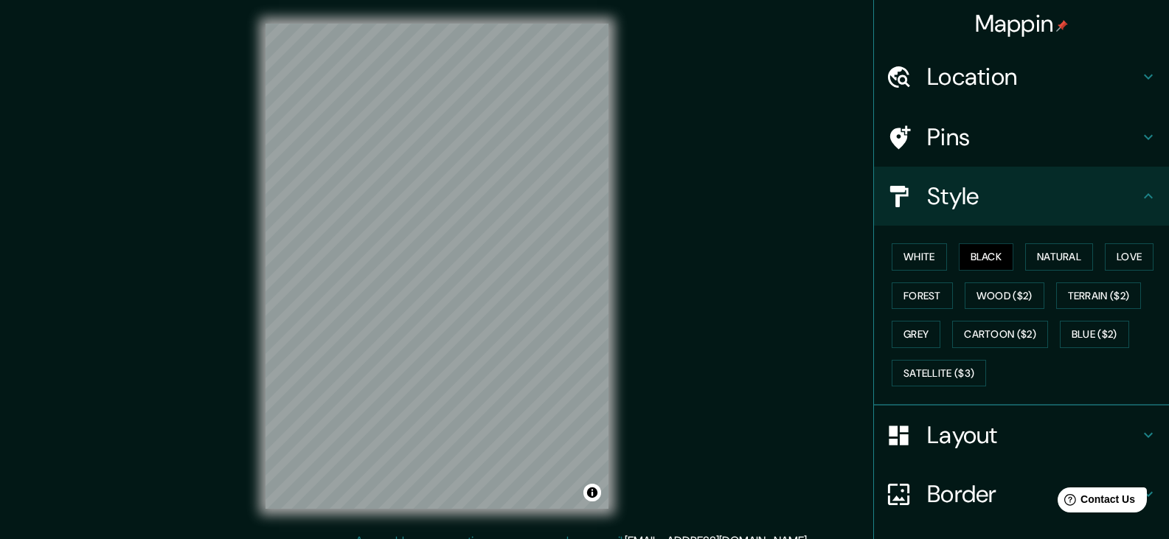
click at [811, 293] on div "Mappin Location Ponce, Puerto Rico Pins Style White Black Natural Love Forest W…" at bounding box center [584, 278] width 1169 height 556
click at [996, 71] on h4 "Location" at bounding box center [1033, 76] width 212 height 29
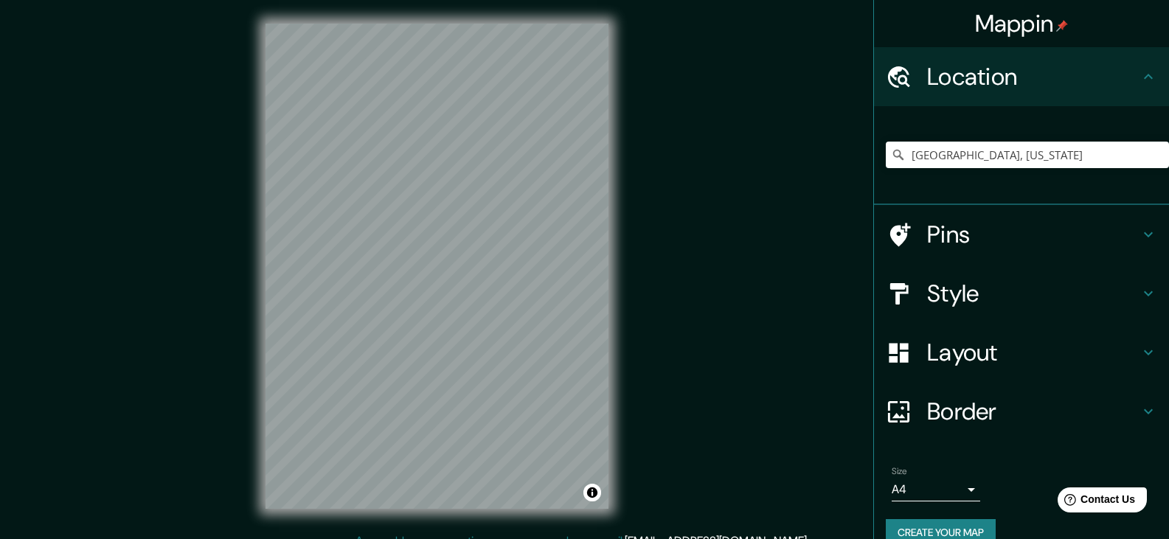
click at [996, 71] on h4 "Location" at bounding box center [1033, 76] width 212 height 29
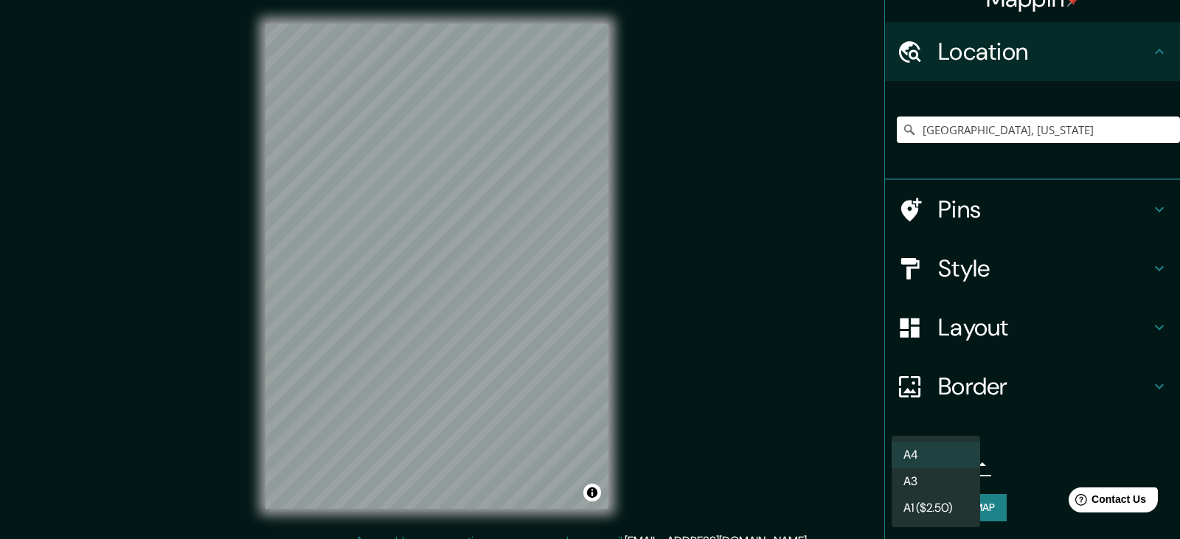
click at [945, 460] on body "Mappin Location Ponce, Puerto Rico Pins Style Layout Border Choose a border. Hi…" at bounding box center [590, 269] width 1180 height 539
click at [940, 483] on li "A3" at bounding box center [936, 481] width 88 height 27
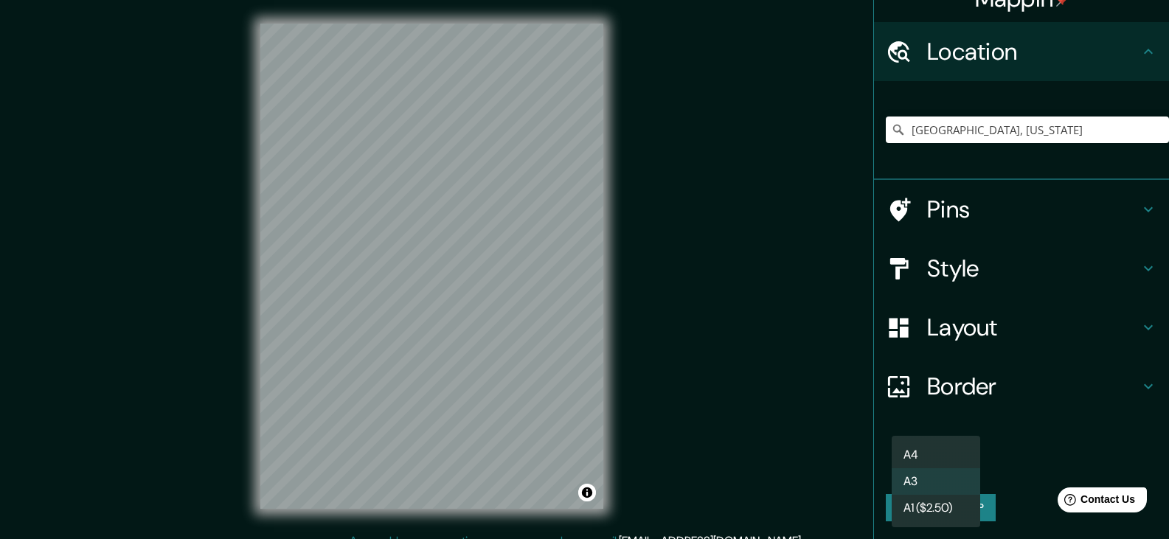
click at [943, 462] on body "Mappin Location Ponce, Puerto Rico Pins Style Layout Border Choose a border. Hi…" at bounding box center [584, 269] width 1169 height 539
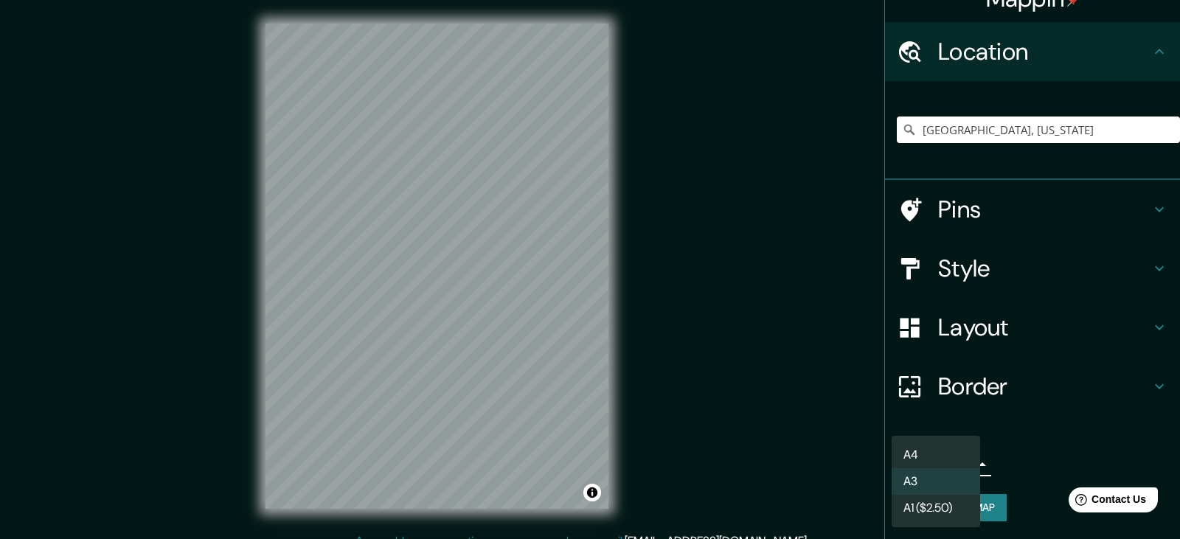
click at [945, 451] on li "A4" at bounding box center [936, 455] width 88 height 27
type input "single"
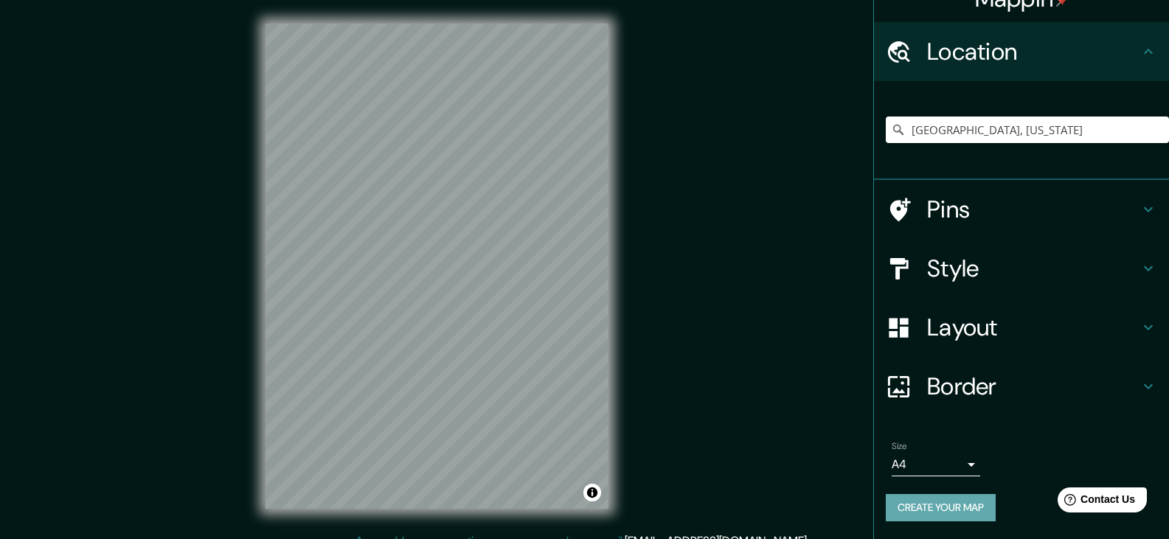
click at [950, 507] on button "Create your map" at bounding box center [941, 507] width 110 height 27
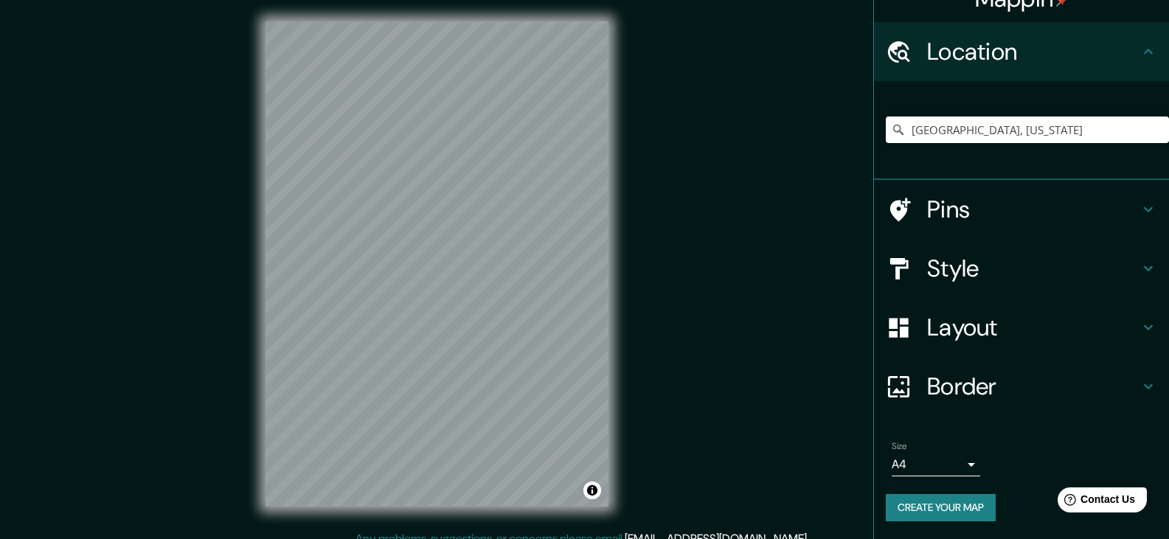
scroll to position [17, 0]
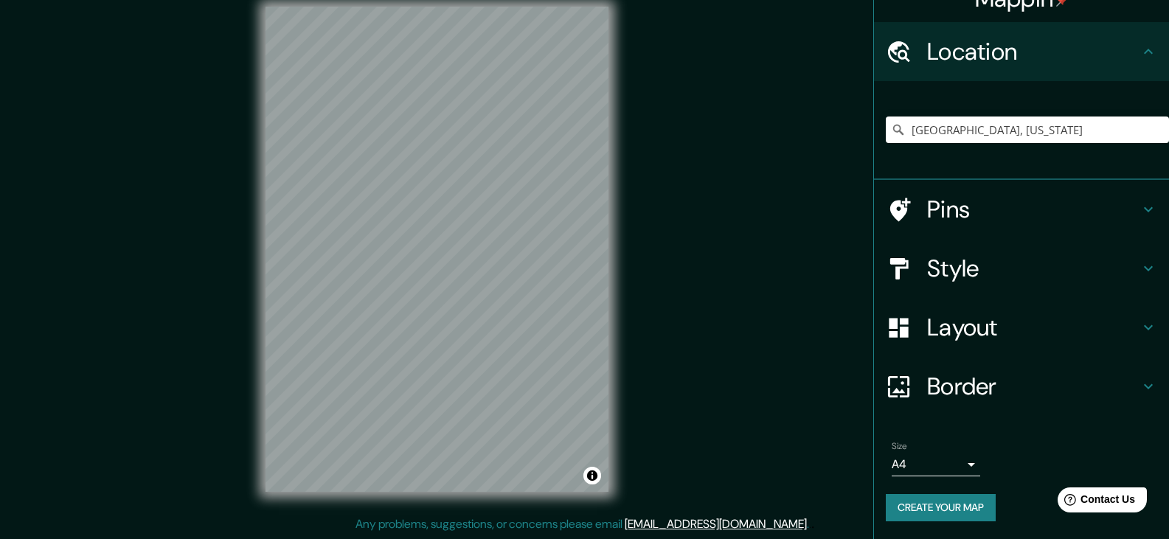
click at [667, 411] on div "Mappin Location Ponce, Puerto Rico Pins Style Layout Border Choose a border. Hi…" at bounding box center [584, 261] width 1169 height 556
click at [749, 401] on div "Mappin Location Ponce, Puerto Rico Pins Style Layout Border Choose a border. Hi…" at bounding box center [584, 261] width 1169 height 556
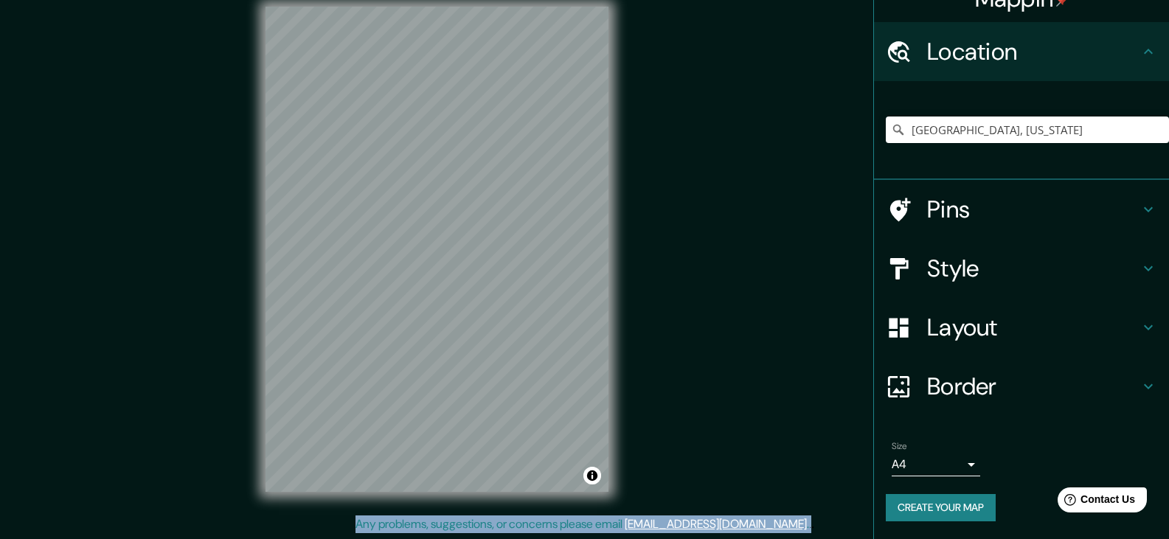
click at [749, 401] on div "Mappin Location Ponce, Puerto Rico Pins Style Layout Border Choose a border. Hi…" at bounding box center [584, 261] width 1169 height 556
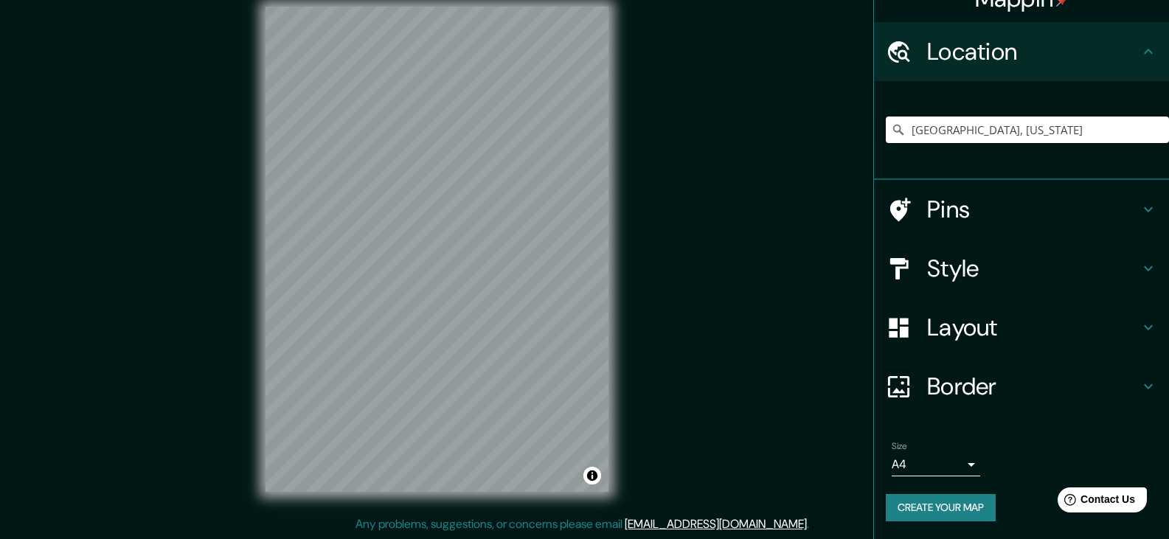
click at [779, 401] on div "Mappin Location Ponce, Puerto Rico Pins Style Layout Border Choose a border. Hi…" at bounding box center [584, 261] width 1169 height 556
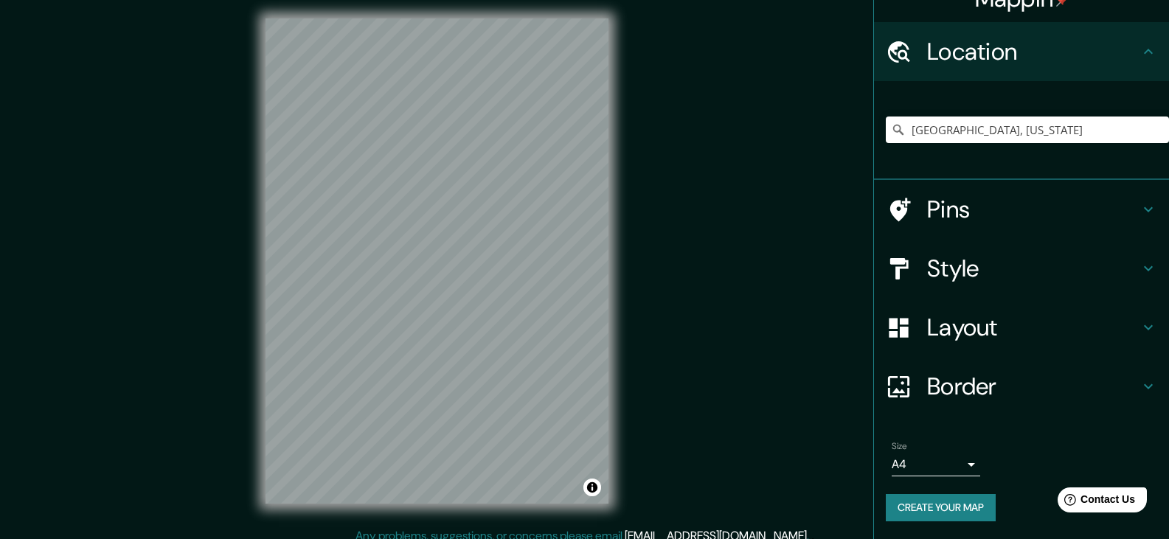
scroll to position [0, 0]
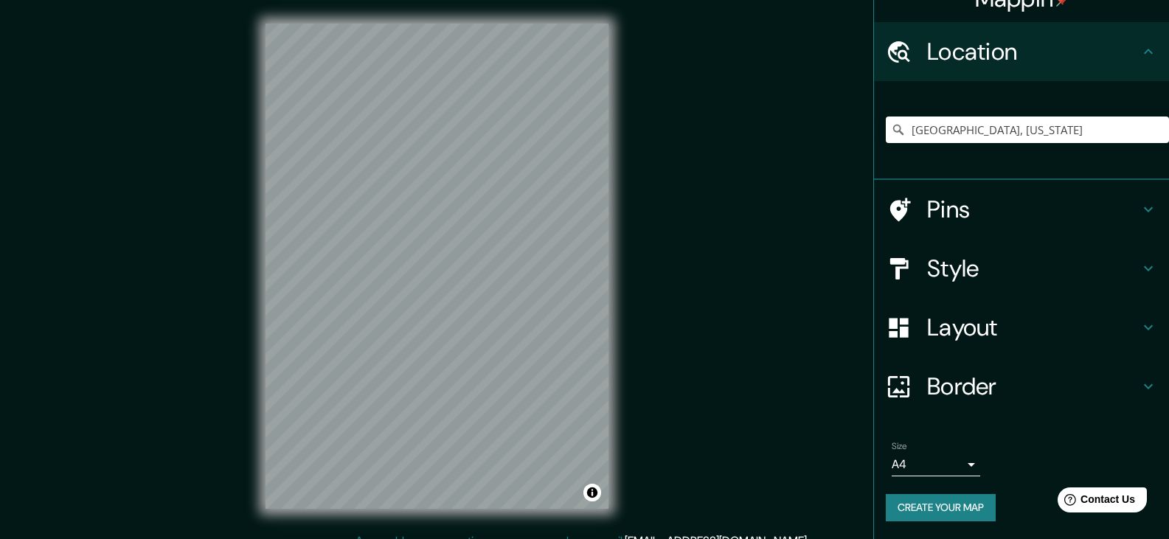
click at [960, 262] on h4 "Style" at bounding box center [1033, 268] width 212 height 29
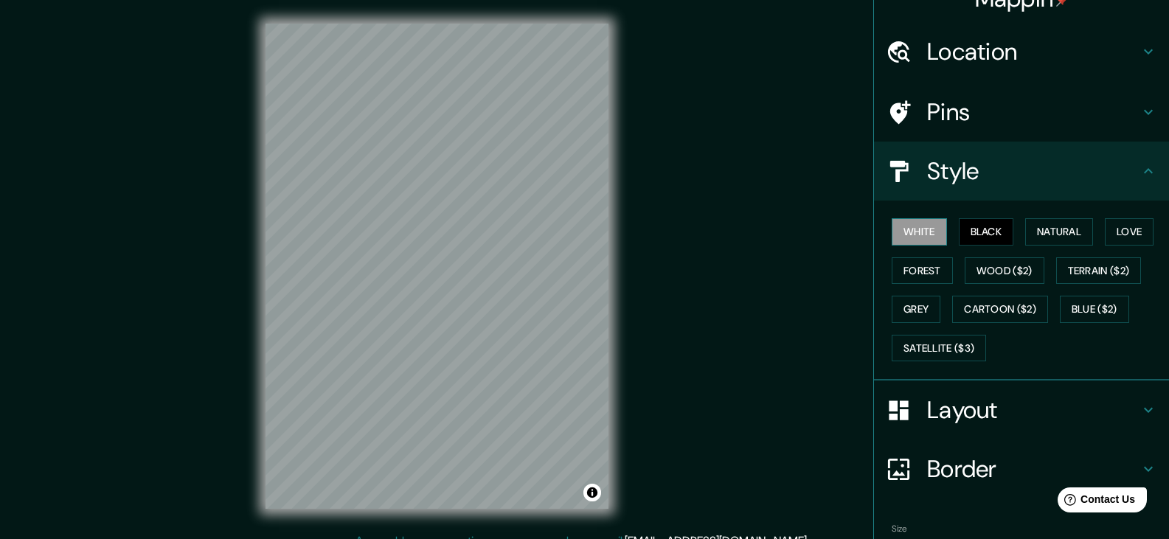
click at [914, 221] on button "White" at bounding box center [919, 231] width 55 height 27
click at [1040, 229] on button "Natural" at bounding box center [1059, 231] width 68 height 27
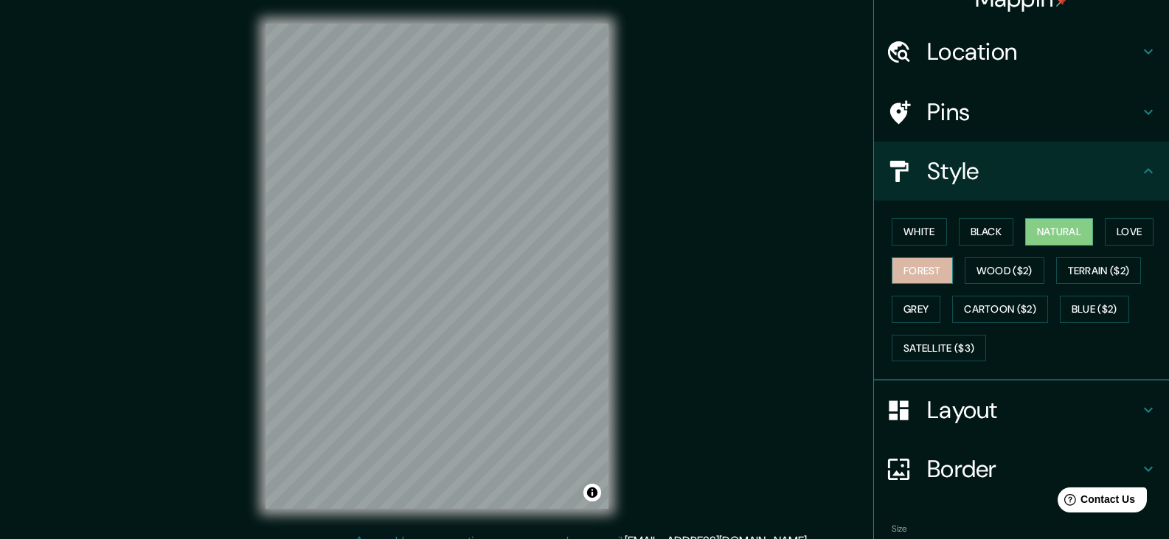
click at [926, 272] on button "Forest" at bounding box center [922, 270] width 61 height 27
click at [901, 317] on button "Grey" at bounding box center [916, 309] width 49 height 27
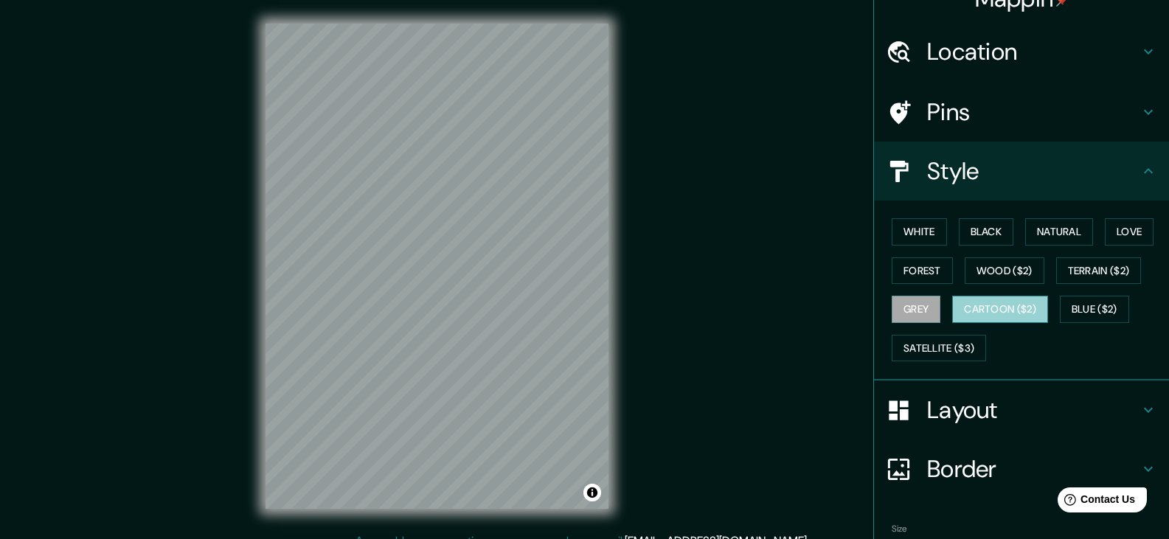
click at [1000, 308] on button "Cartoon ($2)" at bounding box center [1000, 309] width 96 height 27
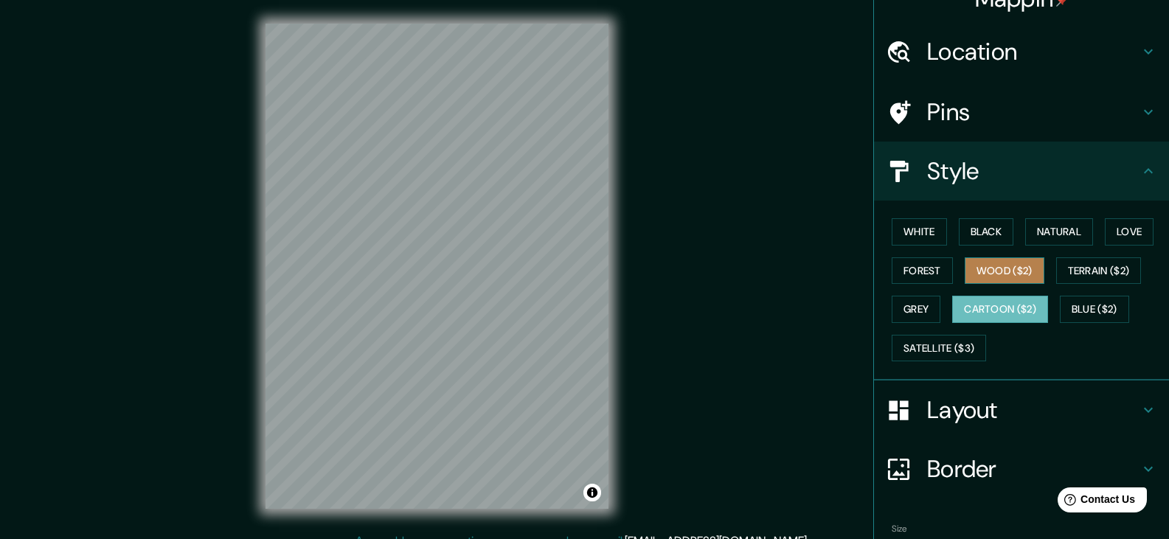
click at [973, 263] on button "Wood ($2)" at bounding box center [1005, 270] width 80 height 27
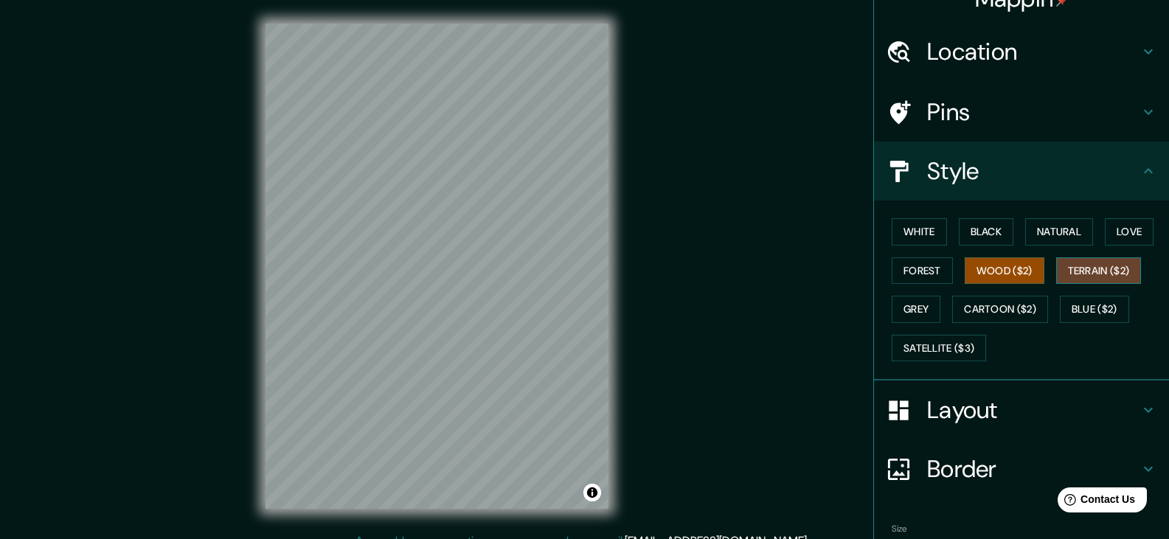
click at [1063, 270] on button "Terrain ($2)" at bounding box center [1099, 270] width 86 height 27
click at [968, 302] on button "Cartoon ($2)" at bounding box center [1000, 309] width 96 height 27
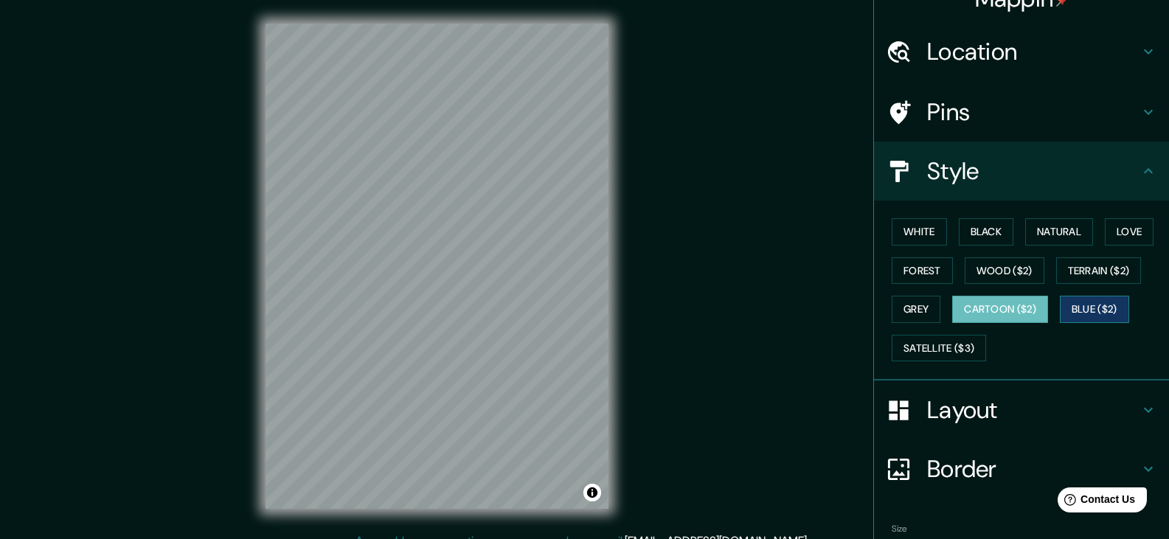
click at [1085, 316] on button "Blue ($2)" at bounding box center [1094, 309] width 69 height 27
click at [911, 350] on button "Satellite ($3)" at bounding box center [939, 348] width 94 height 27
click at [995, 306] on button "Cartoon ($2)" at bounding box center [1000, 309] width 96 height 27
click at [1080, 307] on button "Blue ($2)" at bounding box center [1094, 309] width 69 height 27
click at [983, 313] on button "Cartoon ($2)" at bounding box center [1000, 309] width 96 height 27
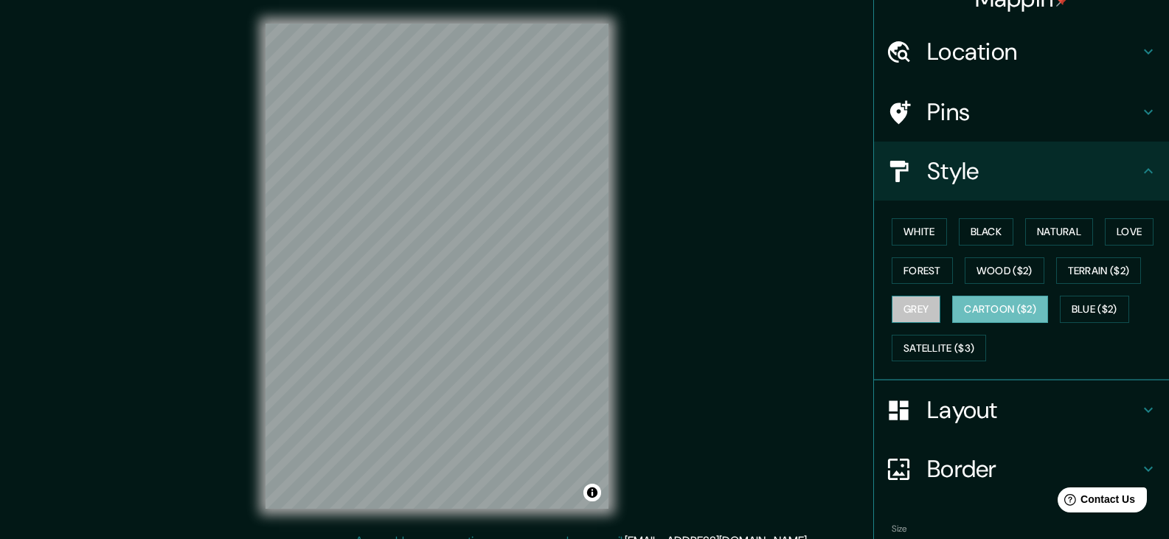
click at [915, 311] on button "Grey" at bounding box center [916, 309] width 49 height 27
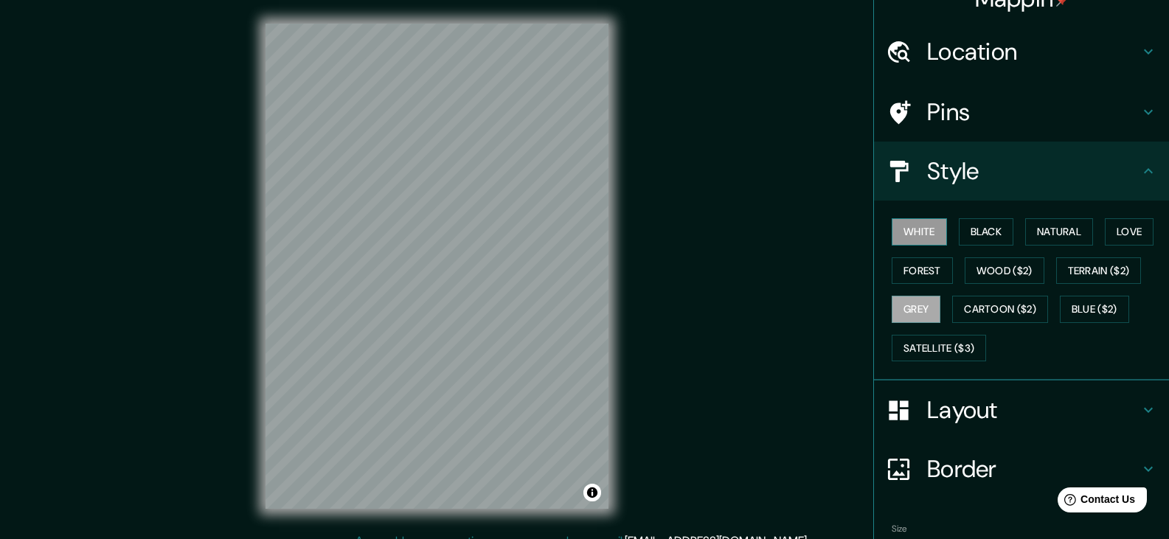
click at [903, 242] on button "White" at bounding box center [919, 231] width 55 height 27
